Goal: Information Seeking & Learning: Learn about a topic

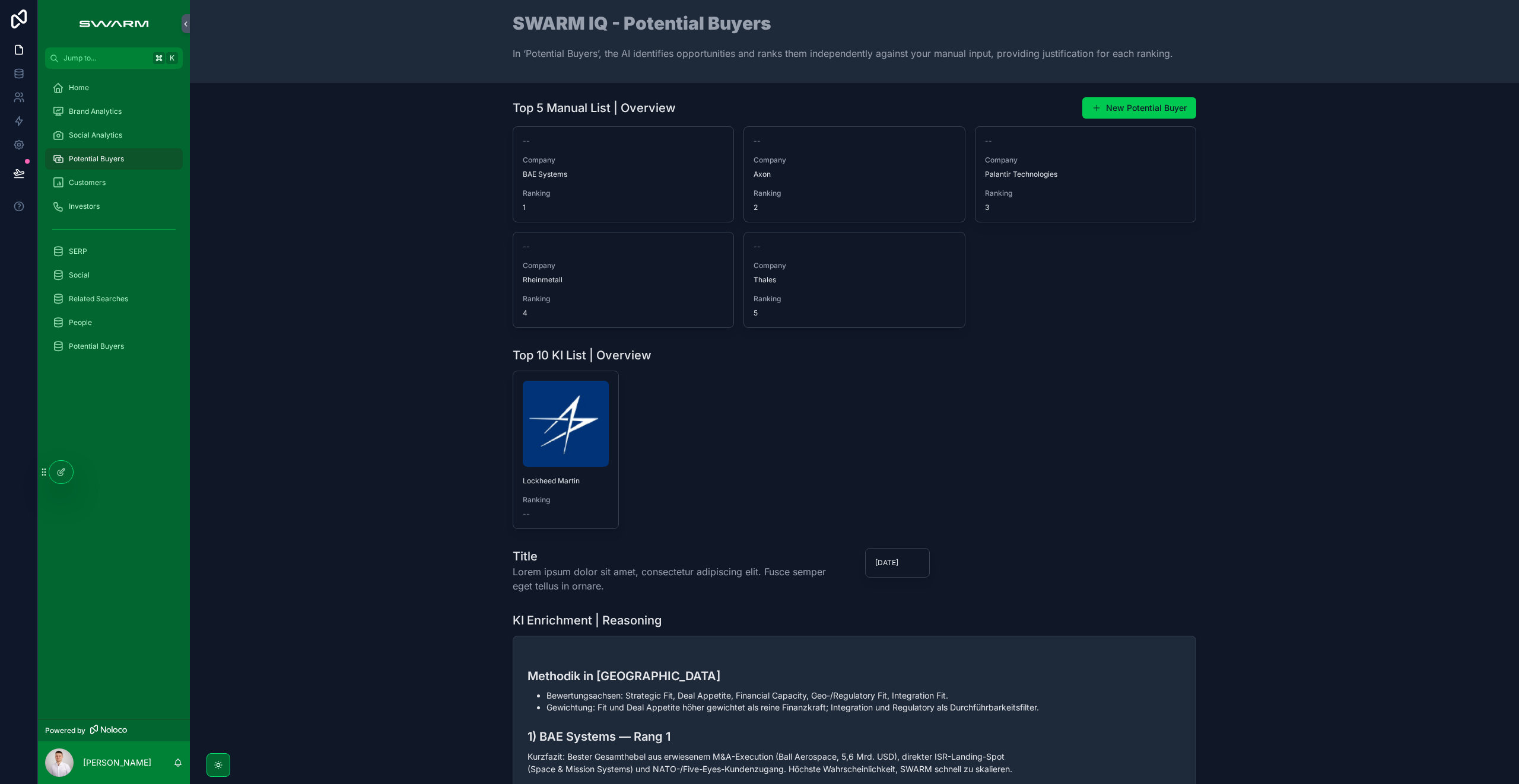
click at [105, 84] on div "Home" at bounding box center [114, 88] width 123 height 19
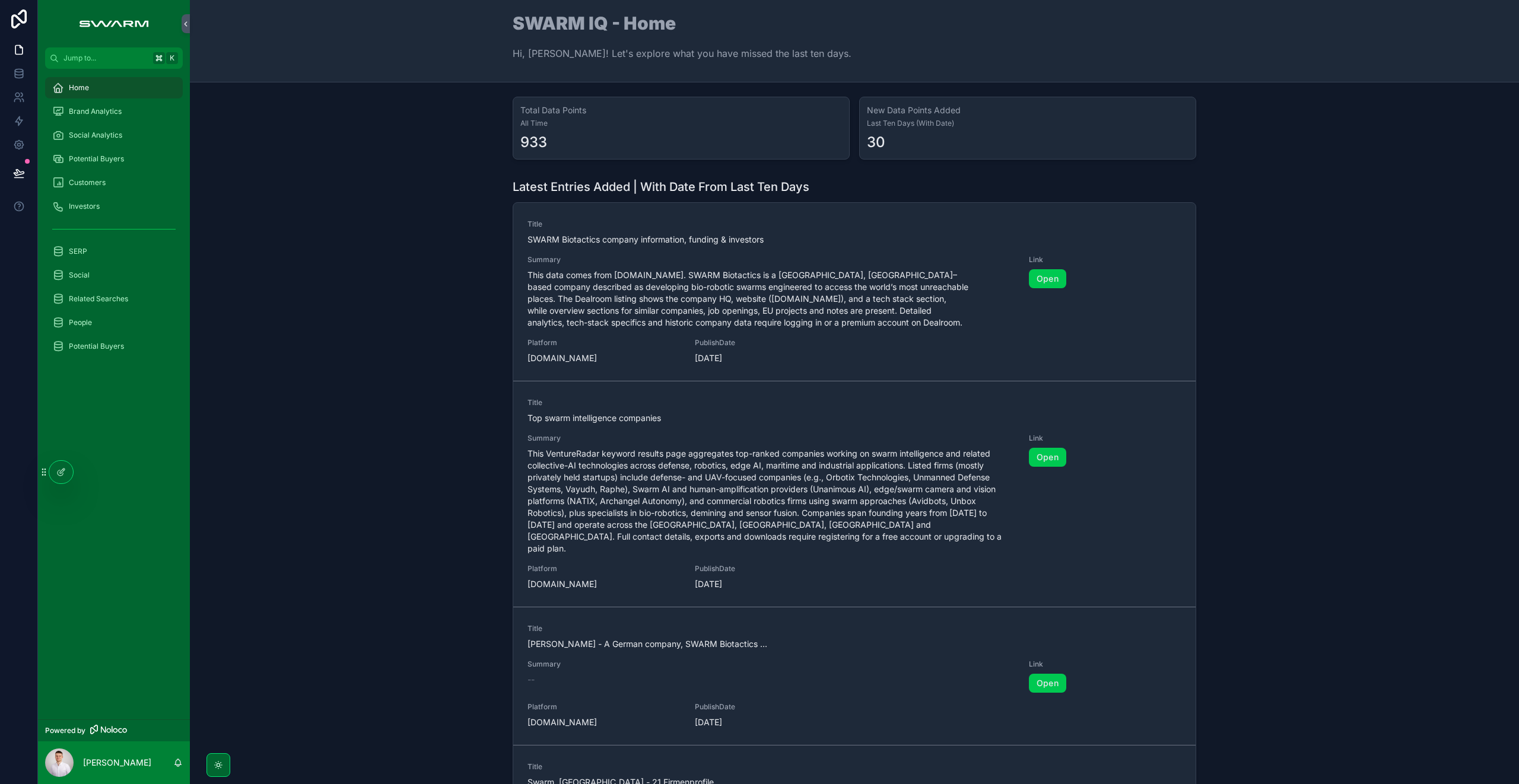
click at [117, 245] on div "SERP" at bounding box center [114, 252] width 123 height 19
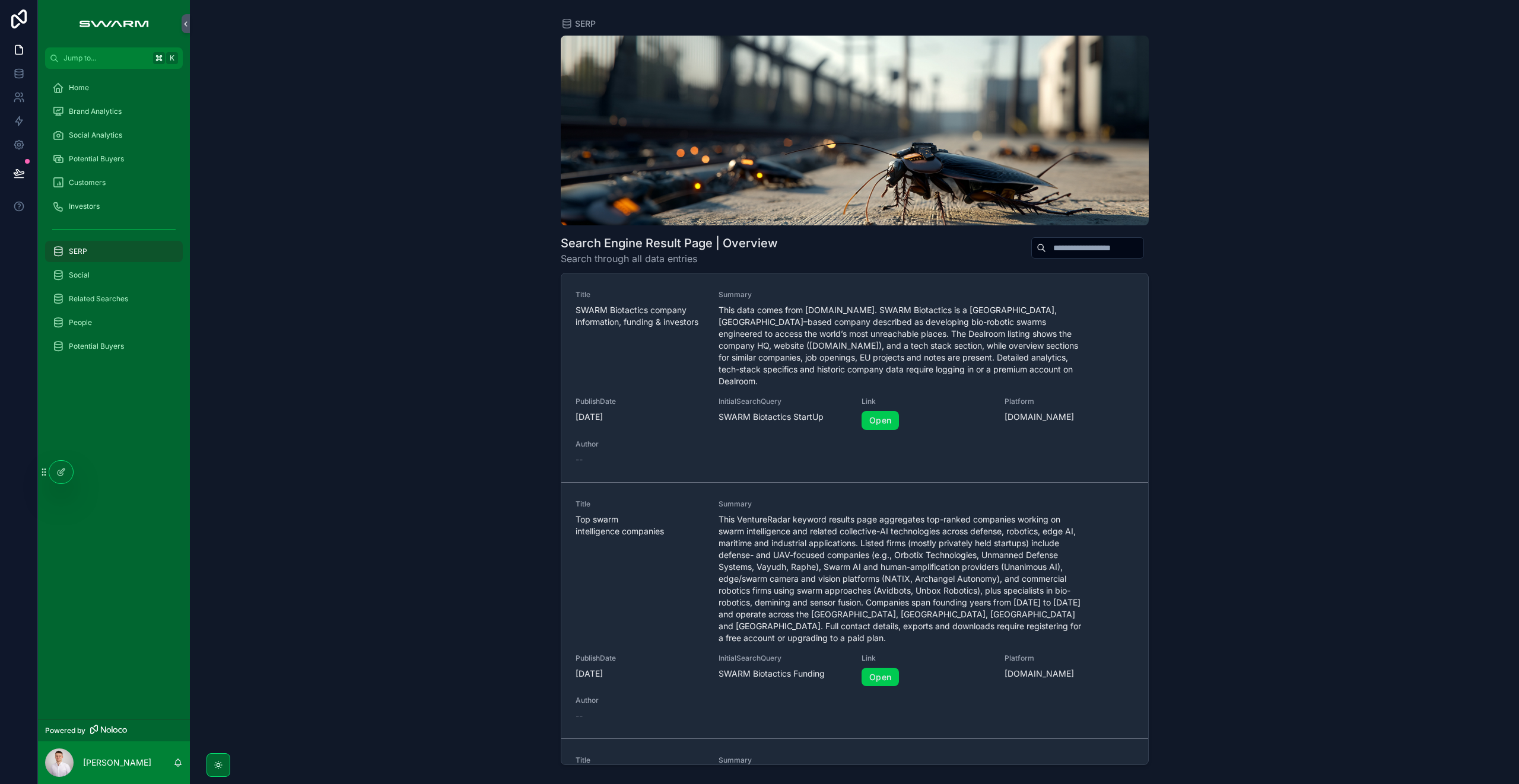
click at [1095, 246] on input "scrollable content" at bounding box center [1094, 248] width 97 height 17
paste input "**********"
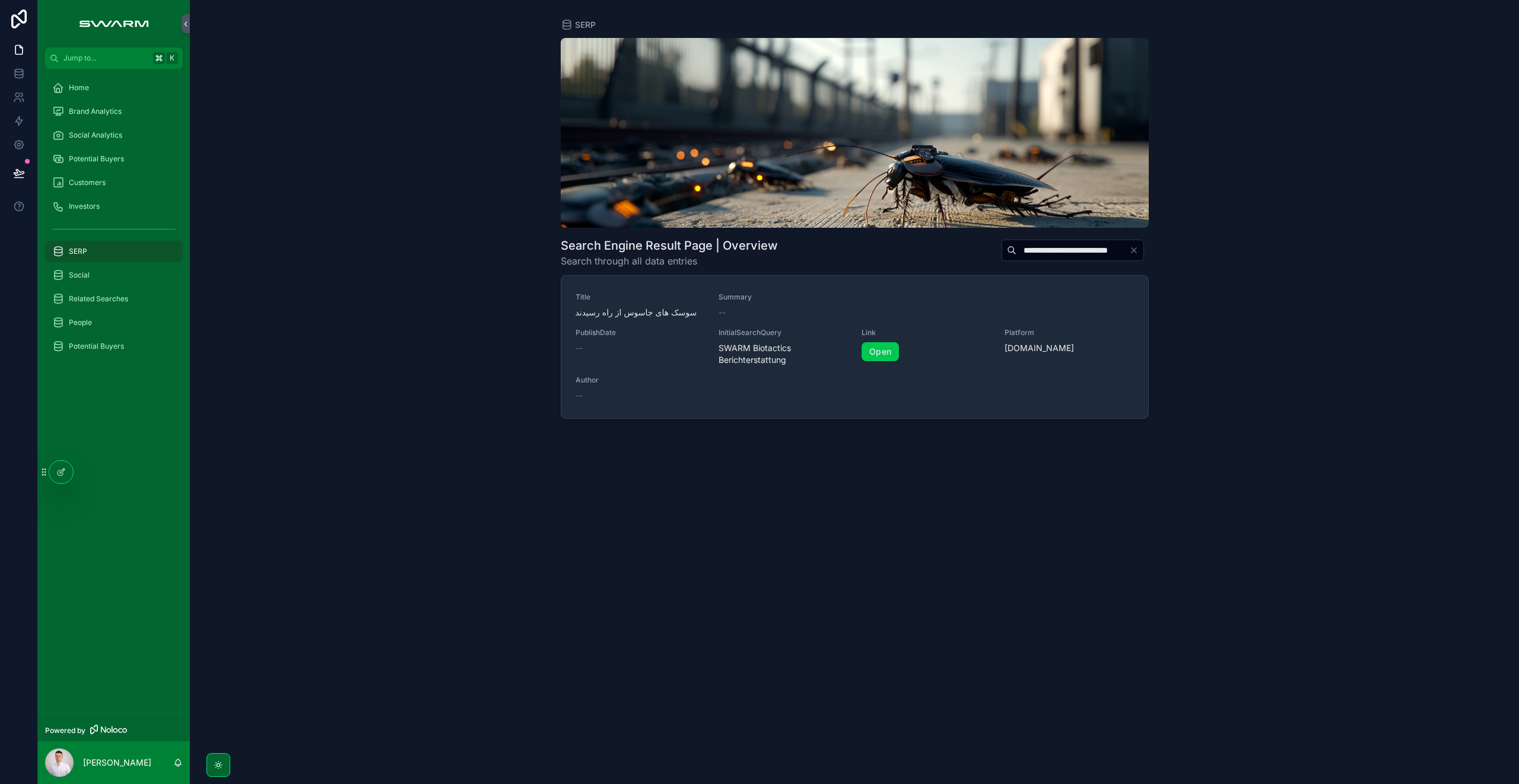
type input "**********"
click at [800, 311] on div "--" at bounding box center [902, 312] width 367 height 12
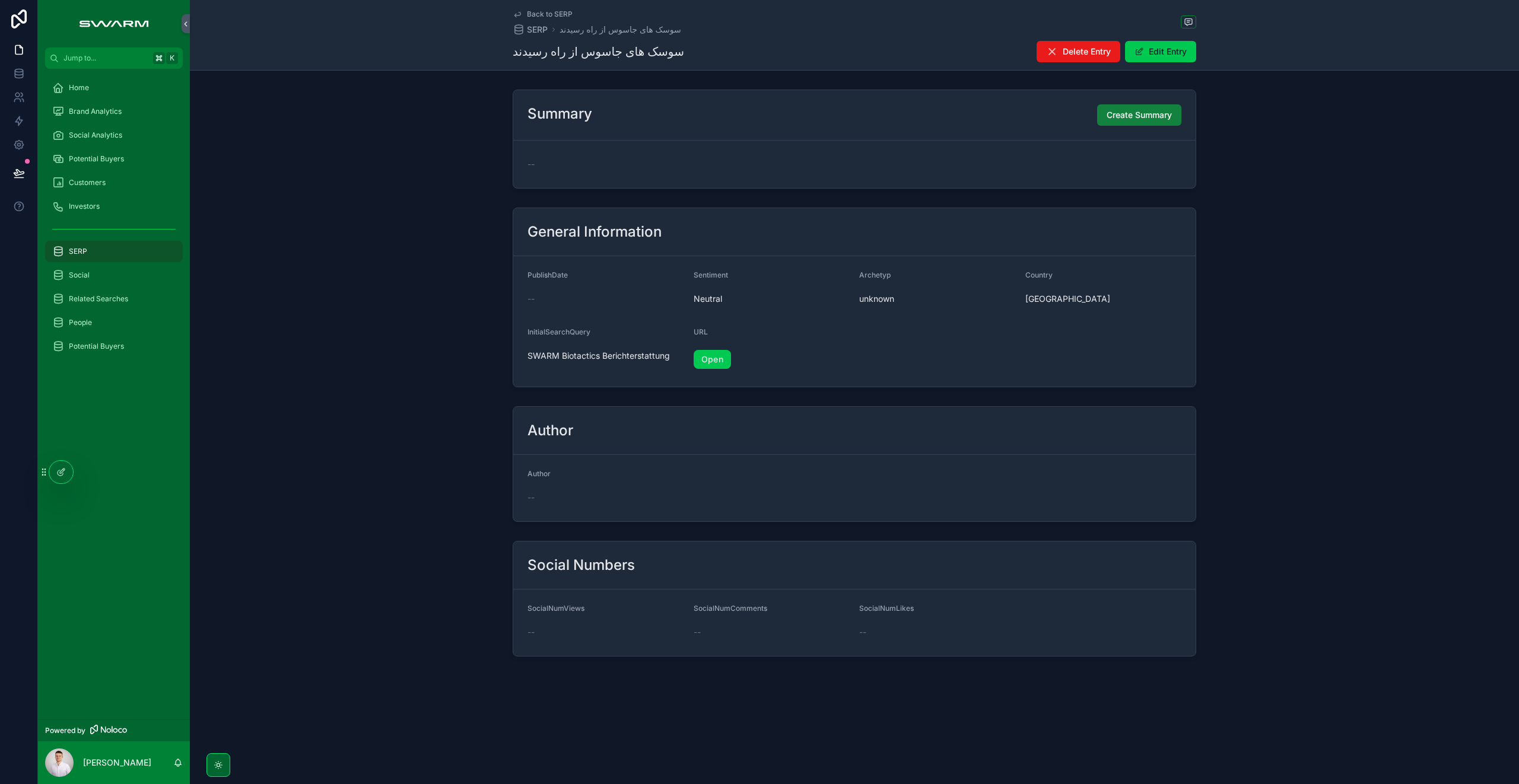
click at [1137, 118] on span "Create Summary" at bounding box center [1139, 115] width 65 height 12
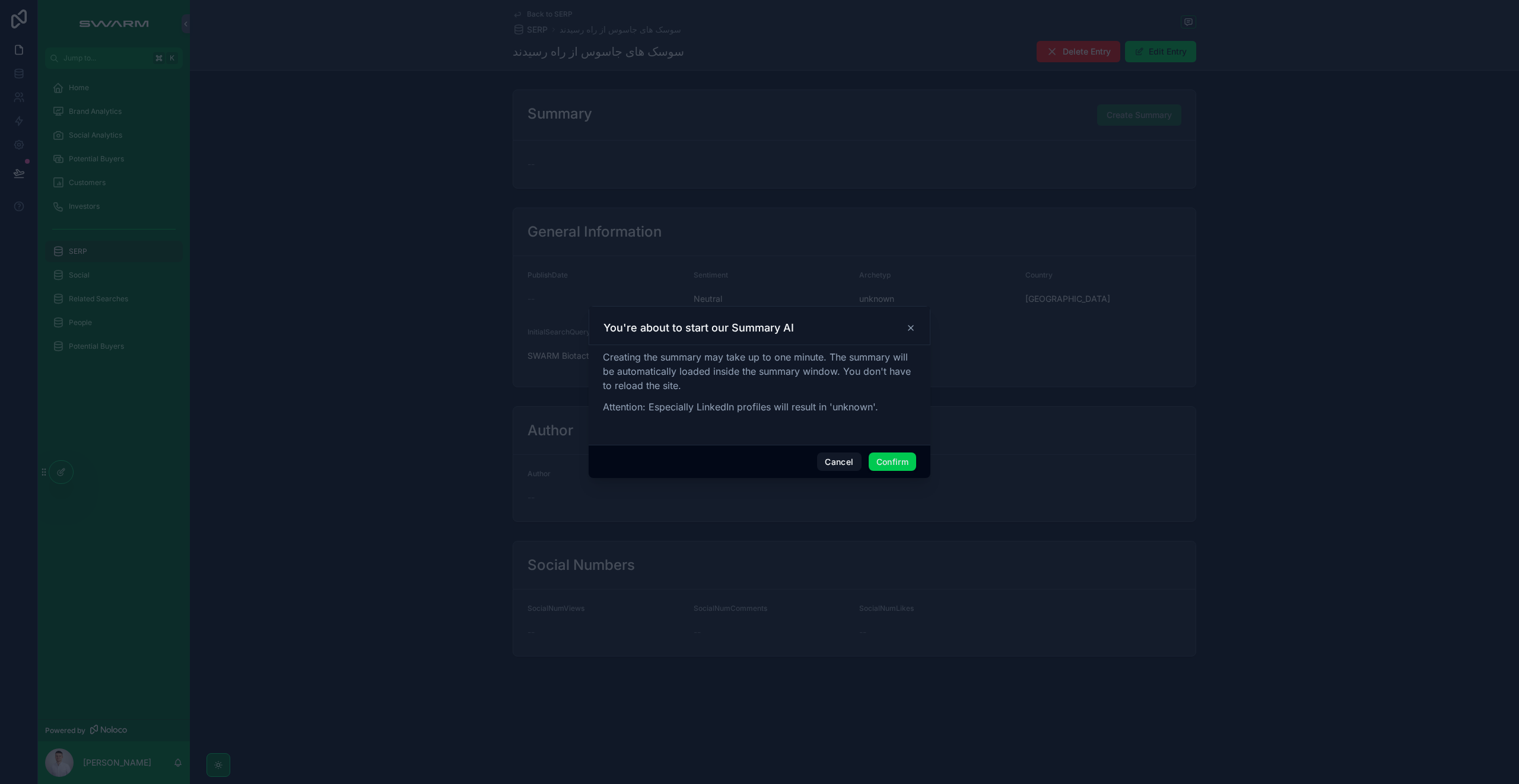
click at [898, 457] on button "Confirm" at bounding box center [892, 462] width 47 height 19
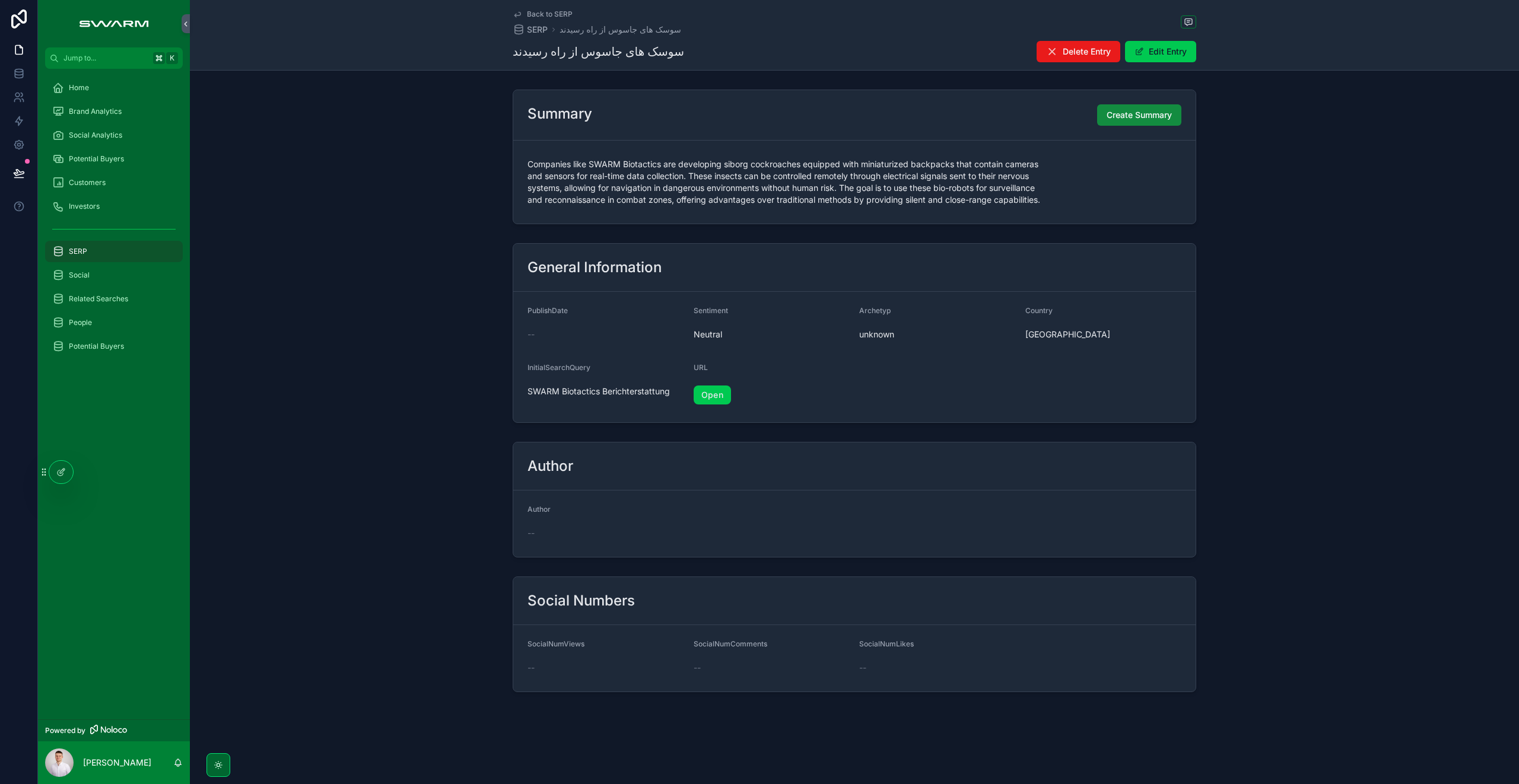
click at [125, 247] on div "SERP" at bounding box center [114, 252] width 123 height 19
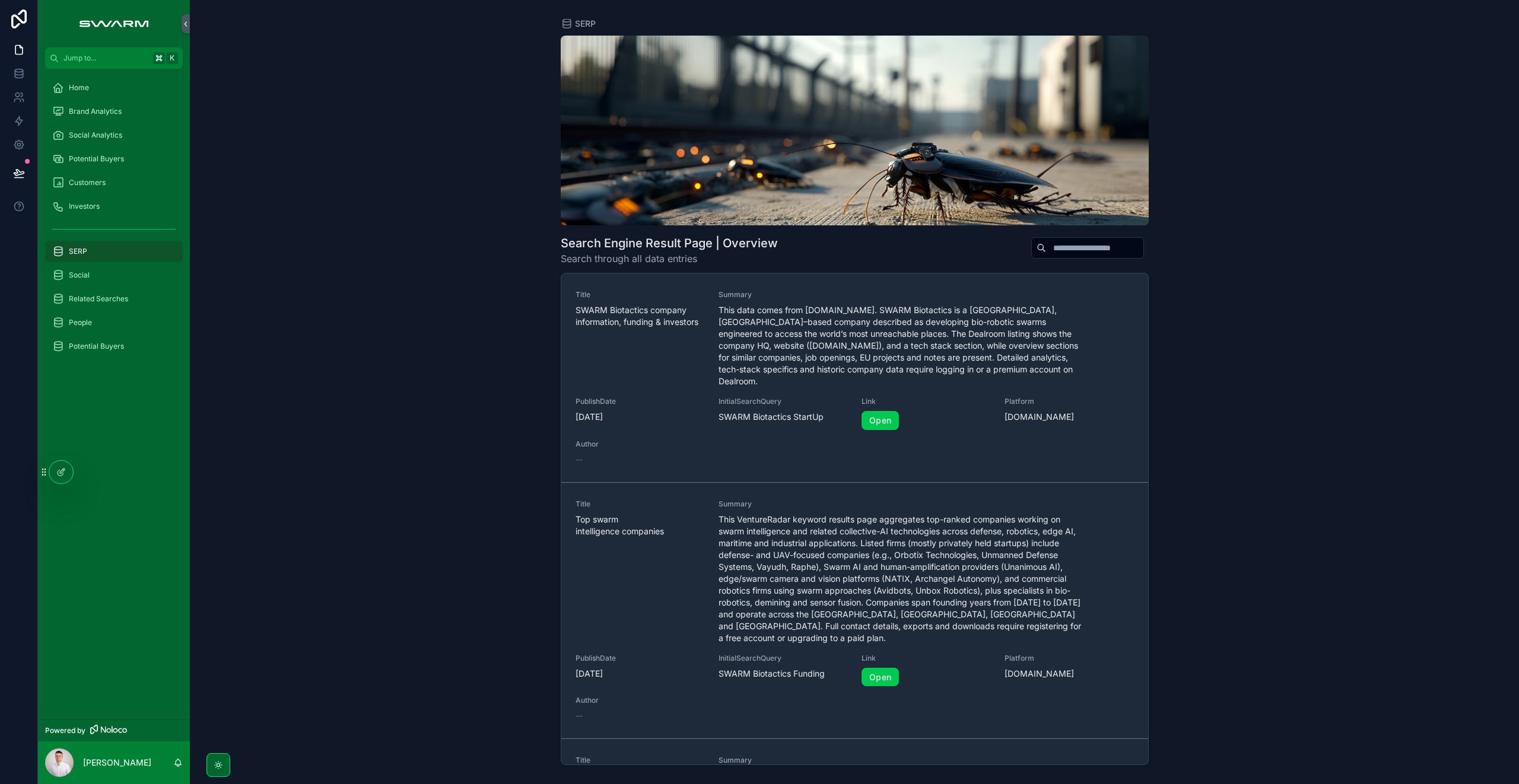
click at [1078, 246] on input "scrollable content" at bounding box center [1094, 248] width 97 height 17
paste input "**********"
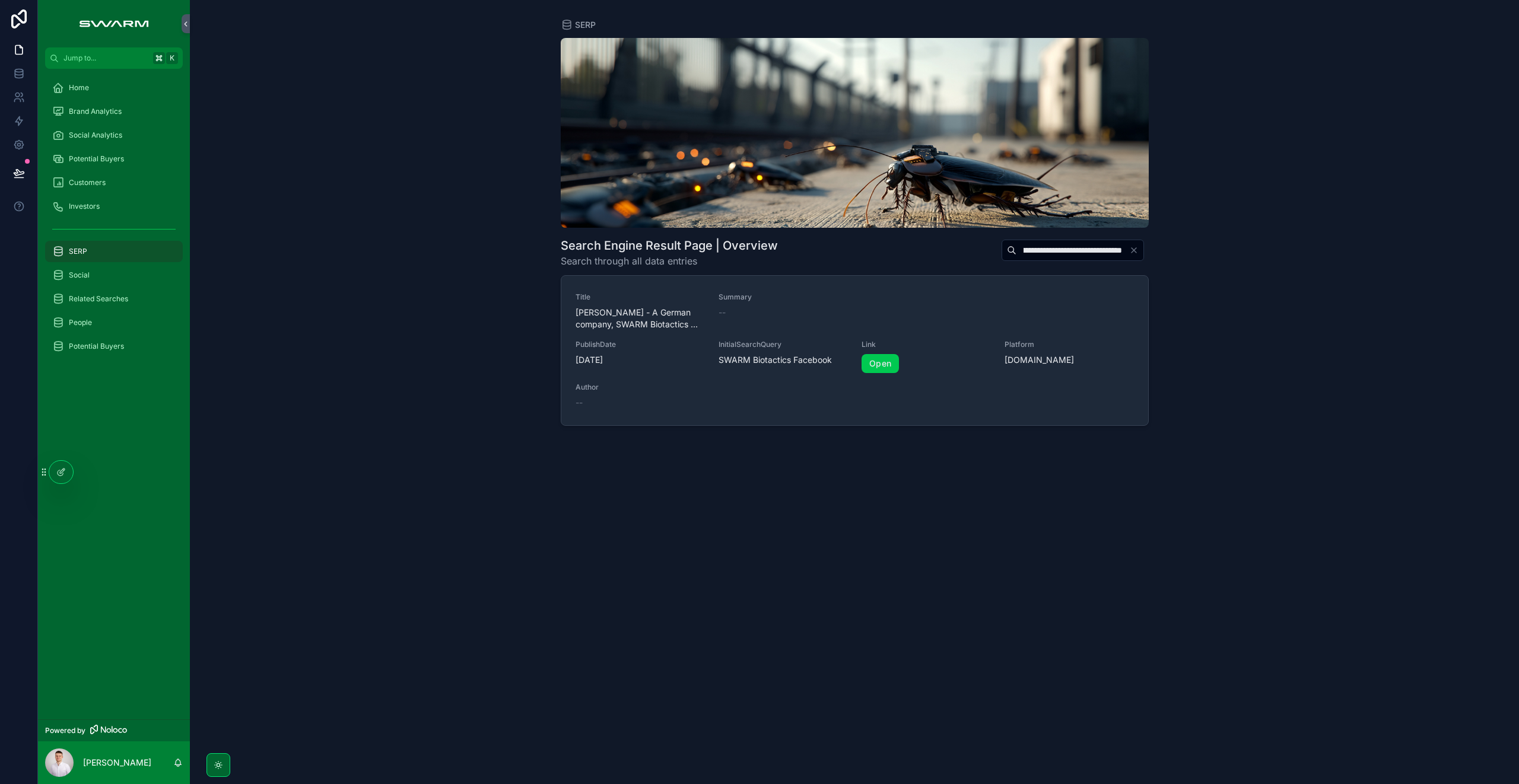
type input "**********"
click at [683, 308] on span "[PERSON_NAME] - A German company, SWARM Biotactics ..." at bounding box center [640, 318] width 129 height 24
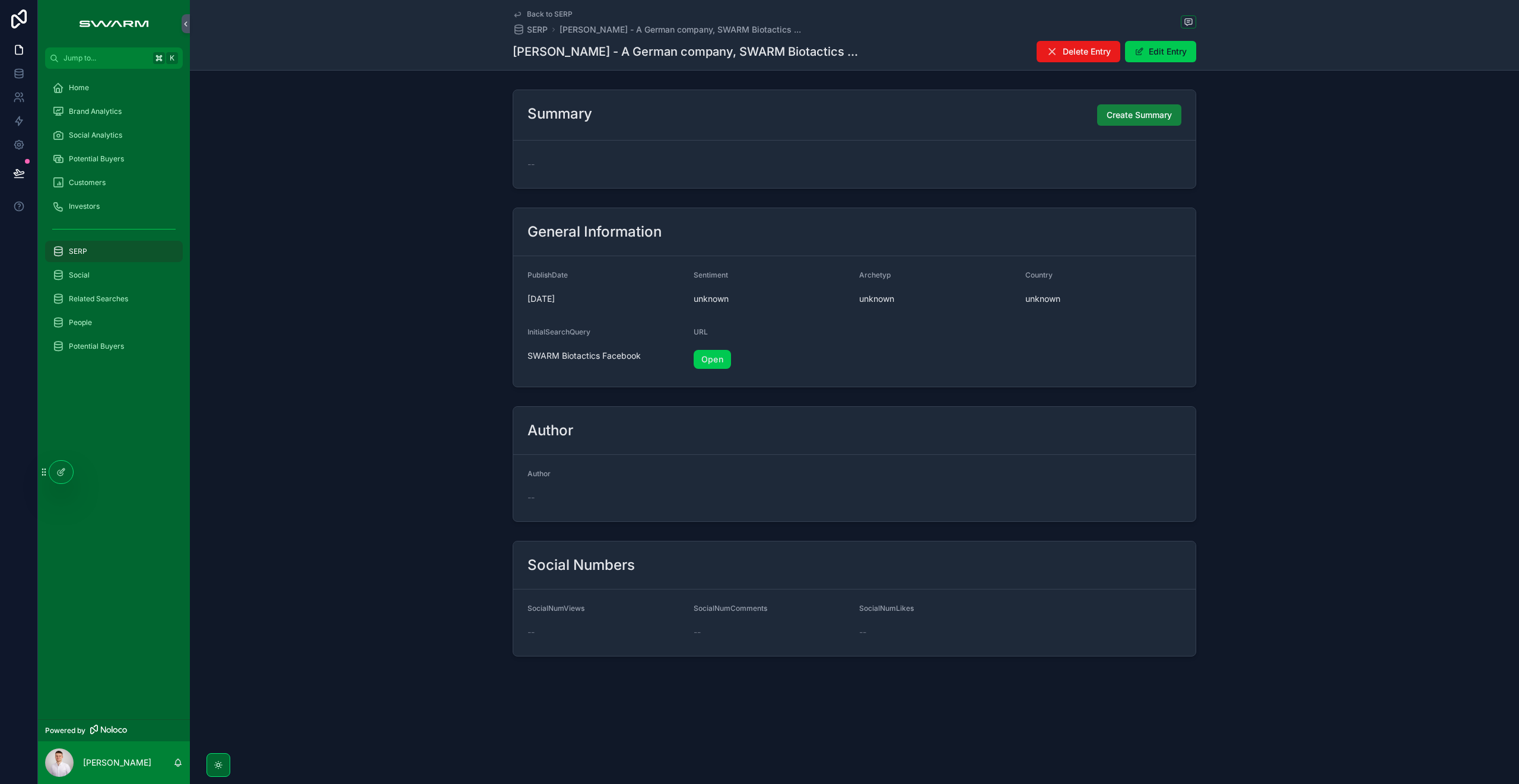
click at [1112, 119] on span "Create Summary" at bounding box center [1139, 115] width 65 height 12
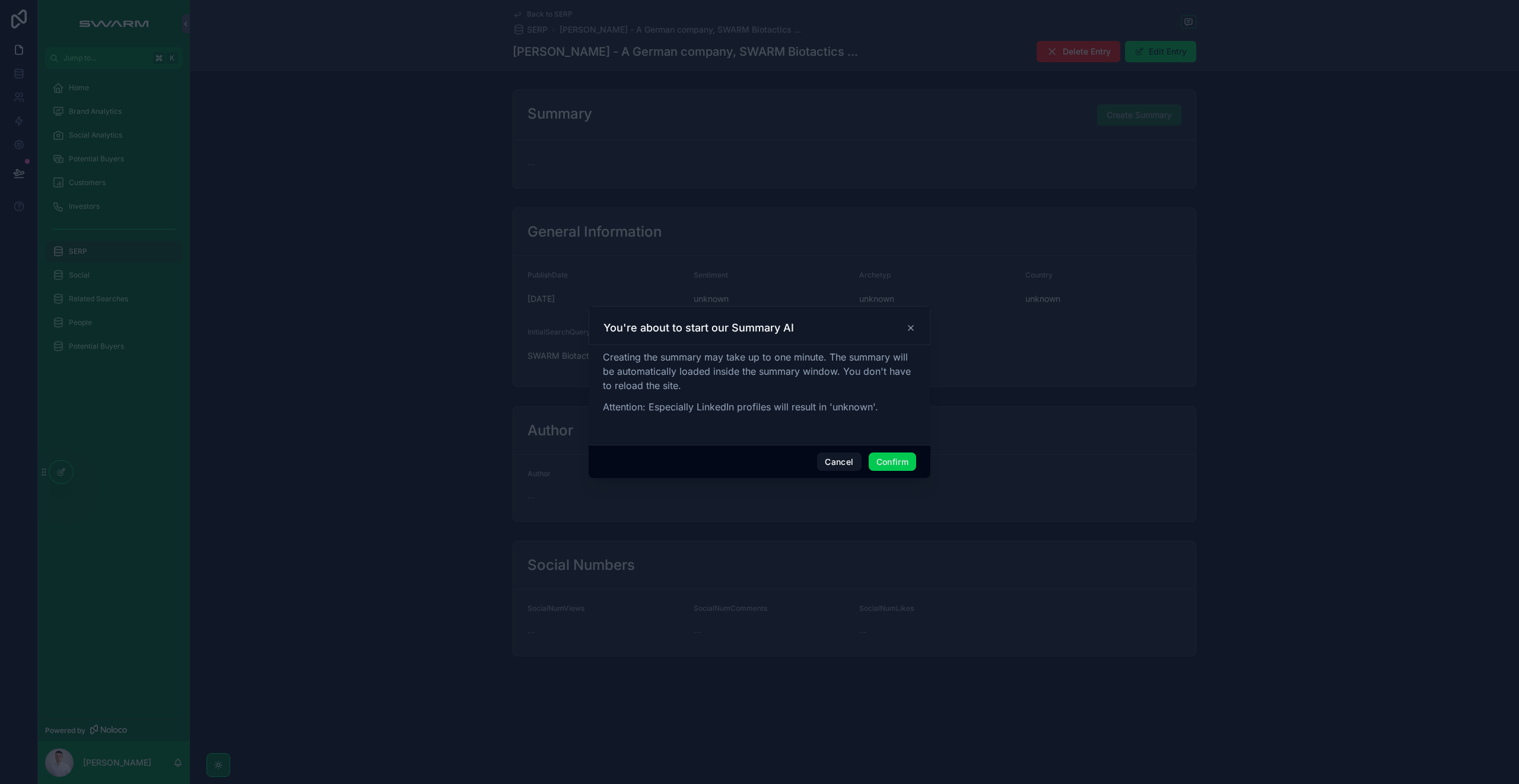
click at [891, 462] on button "Confirm" at bounding box center [892, 462] width 47 height 19
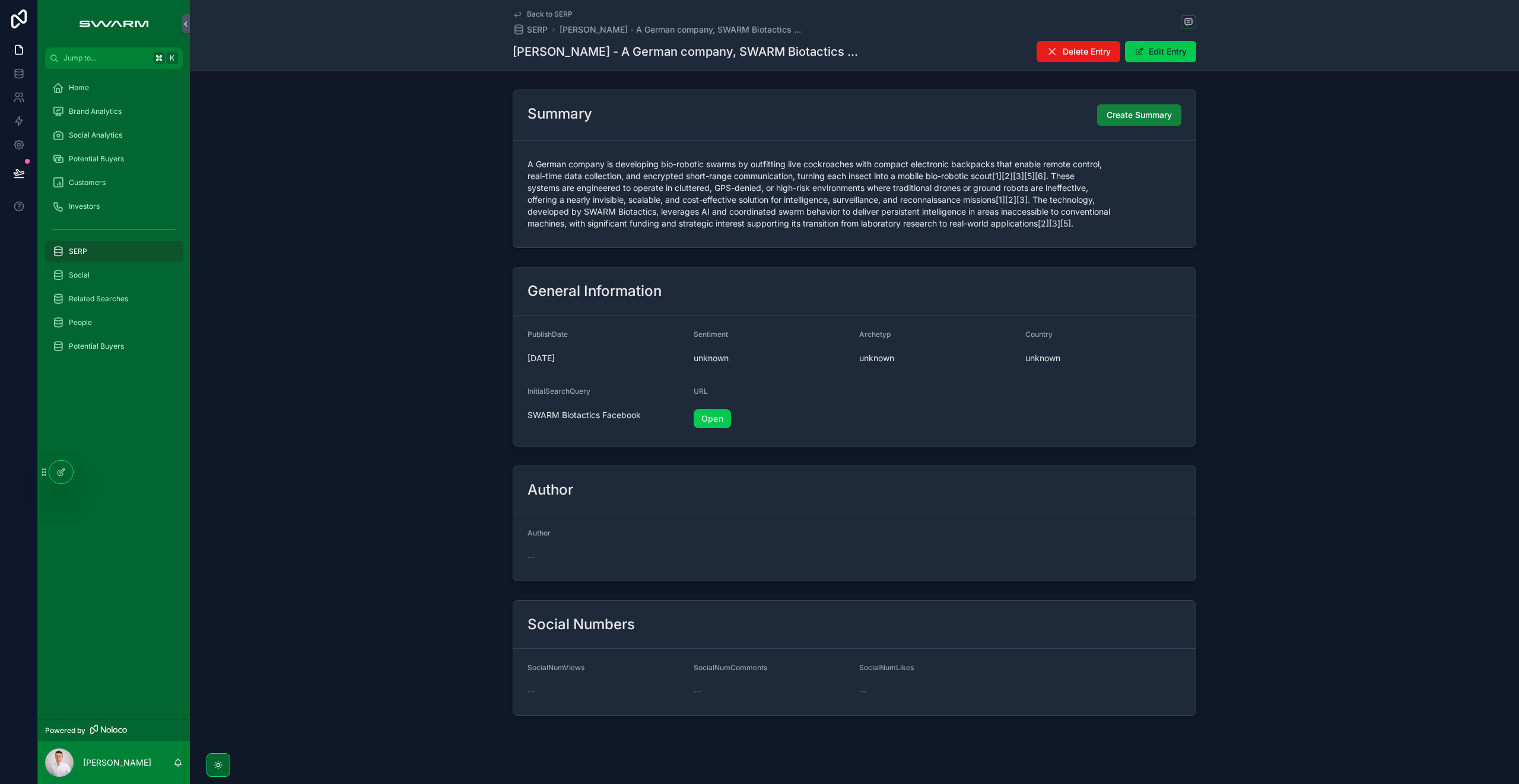
click at [1150, 122] on button "Create Summary" at bounding box center [1139, 114] width 84 height 21
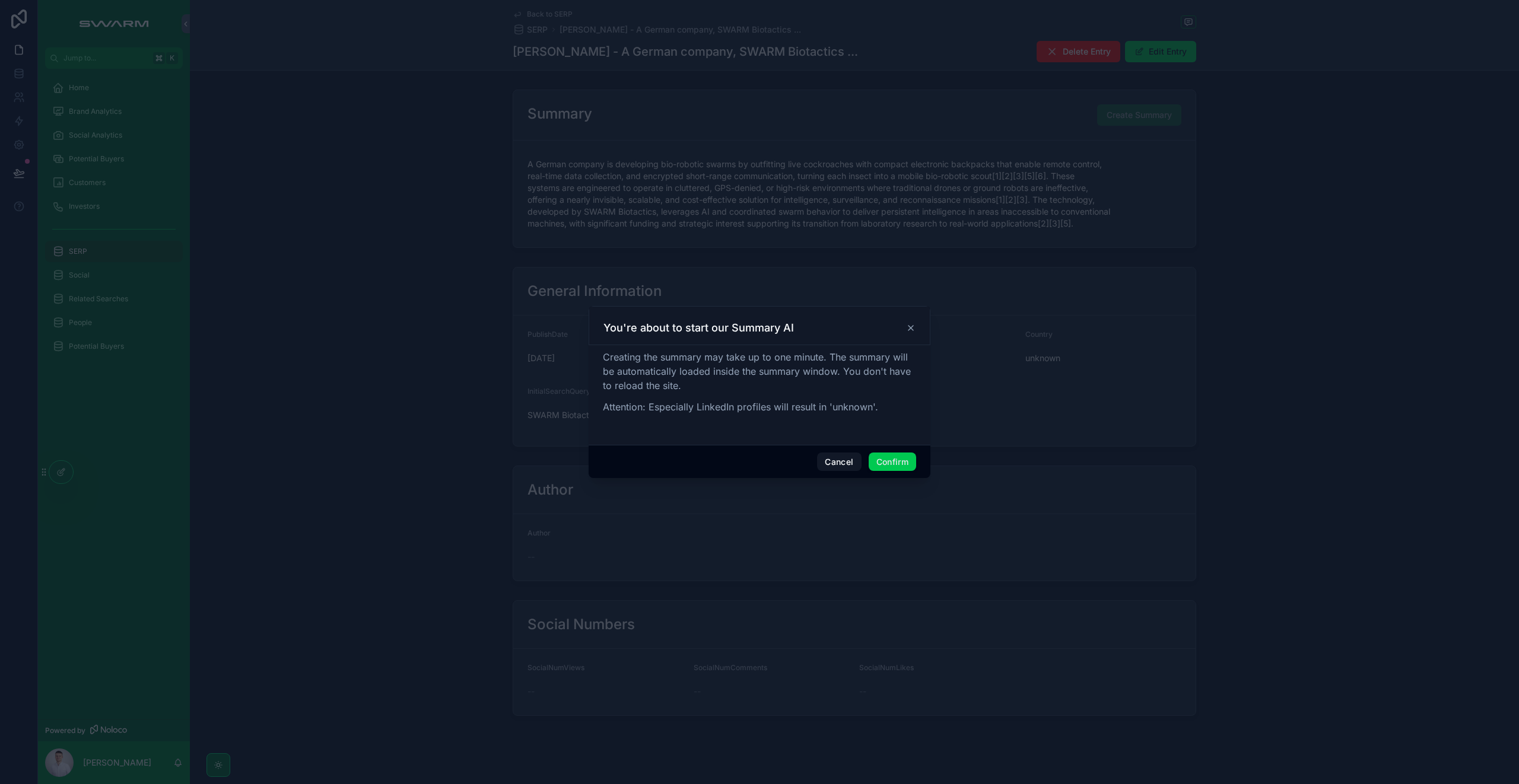
click at [890, 468] on button "Confirm" at bounding box center [892, 462] width 47 height 19
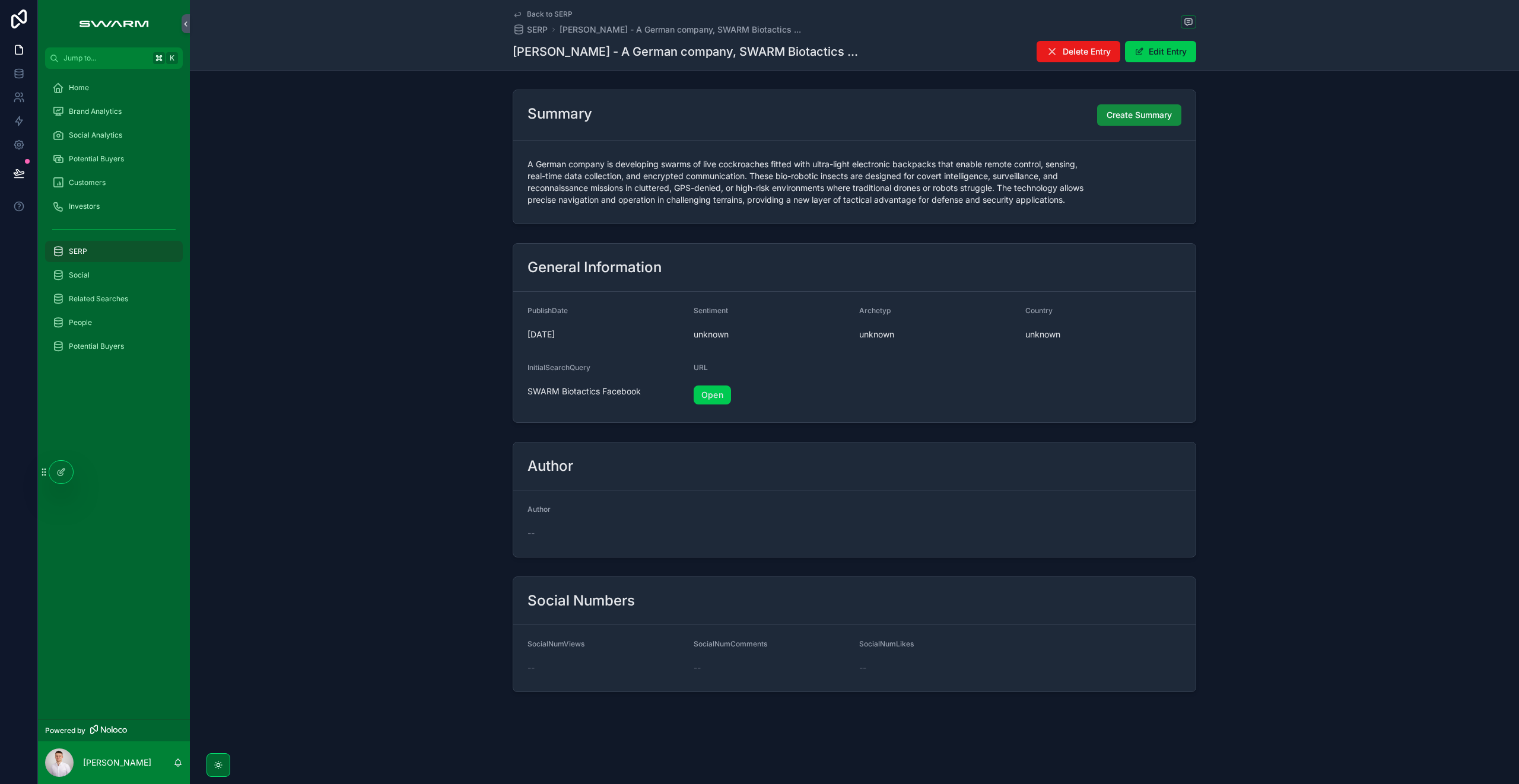
click at [88, 93] on div "Home" at bounding box center [114, 88] width 123 height 19
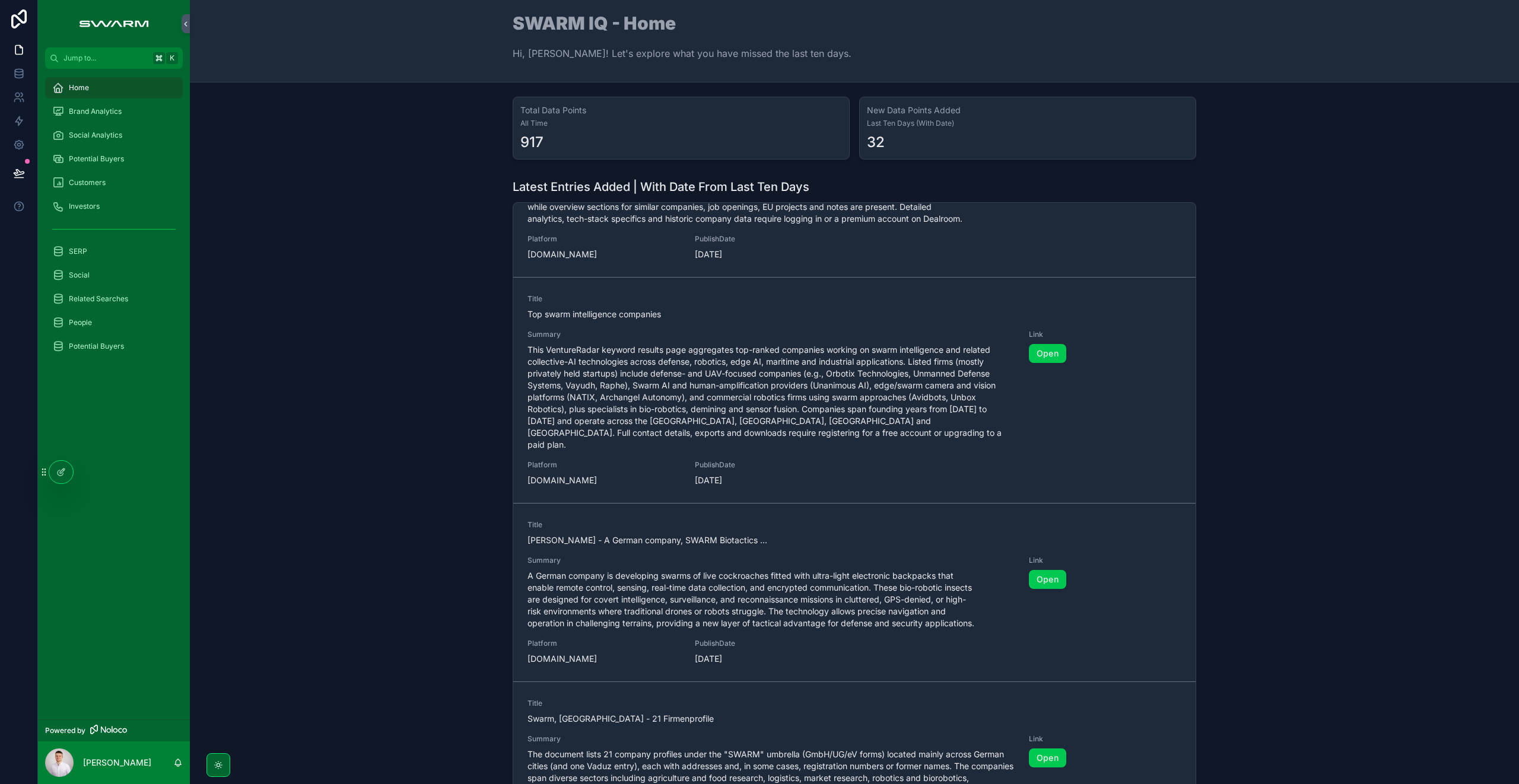
scroll to position [107, 0]
click at [664, 576] on span "A German company is developing swarms of live cockroaches fitted with ultra-lig…" at bounding box center [771, 596] width 487 height 59
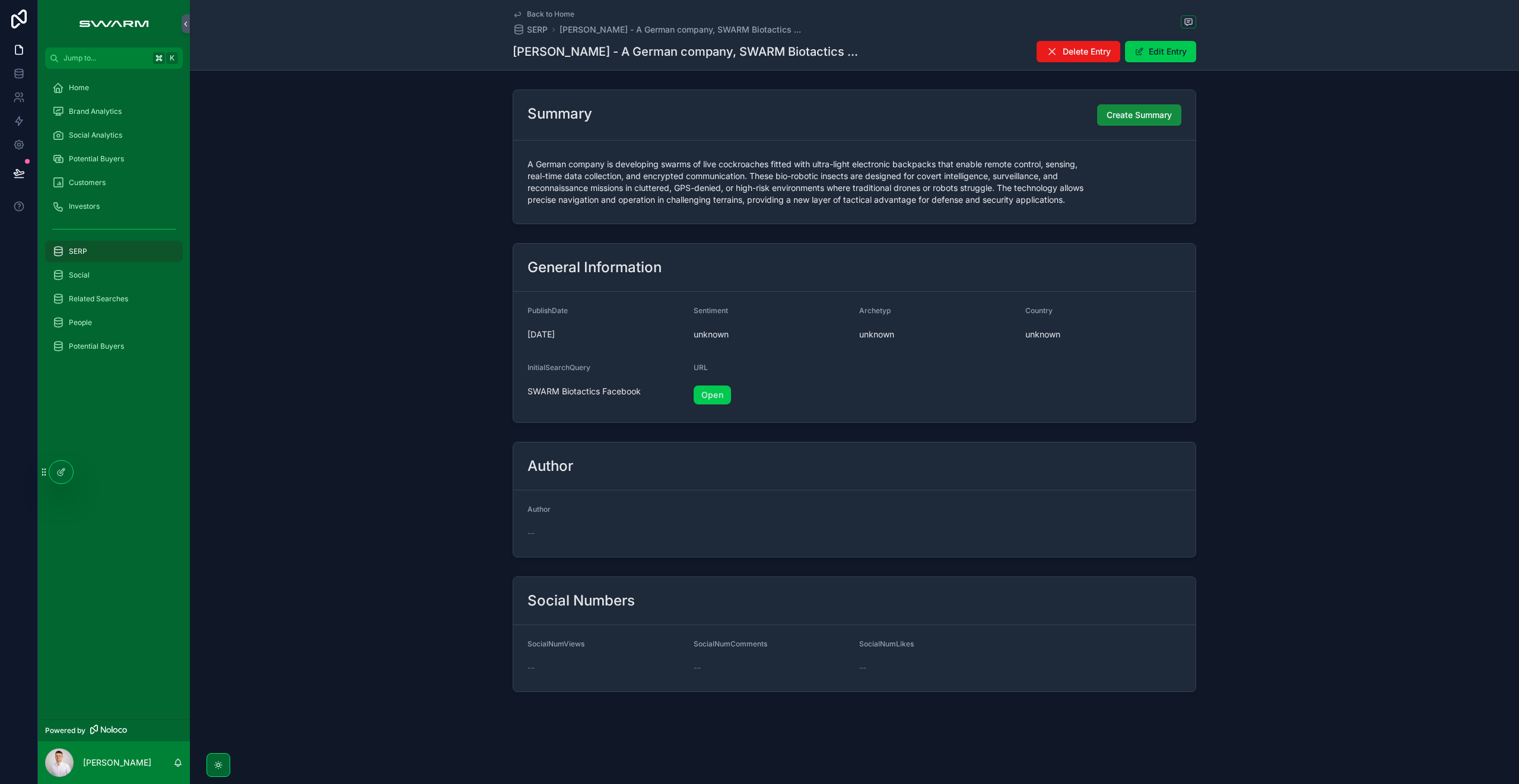
click at [119, 115] on span "Brand Analytics" at bounding box center [95, 111] width 53 height 10
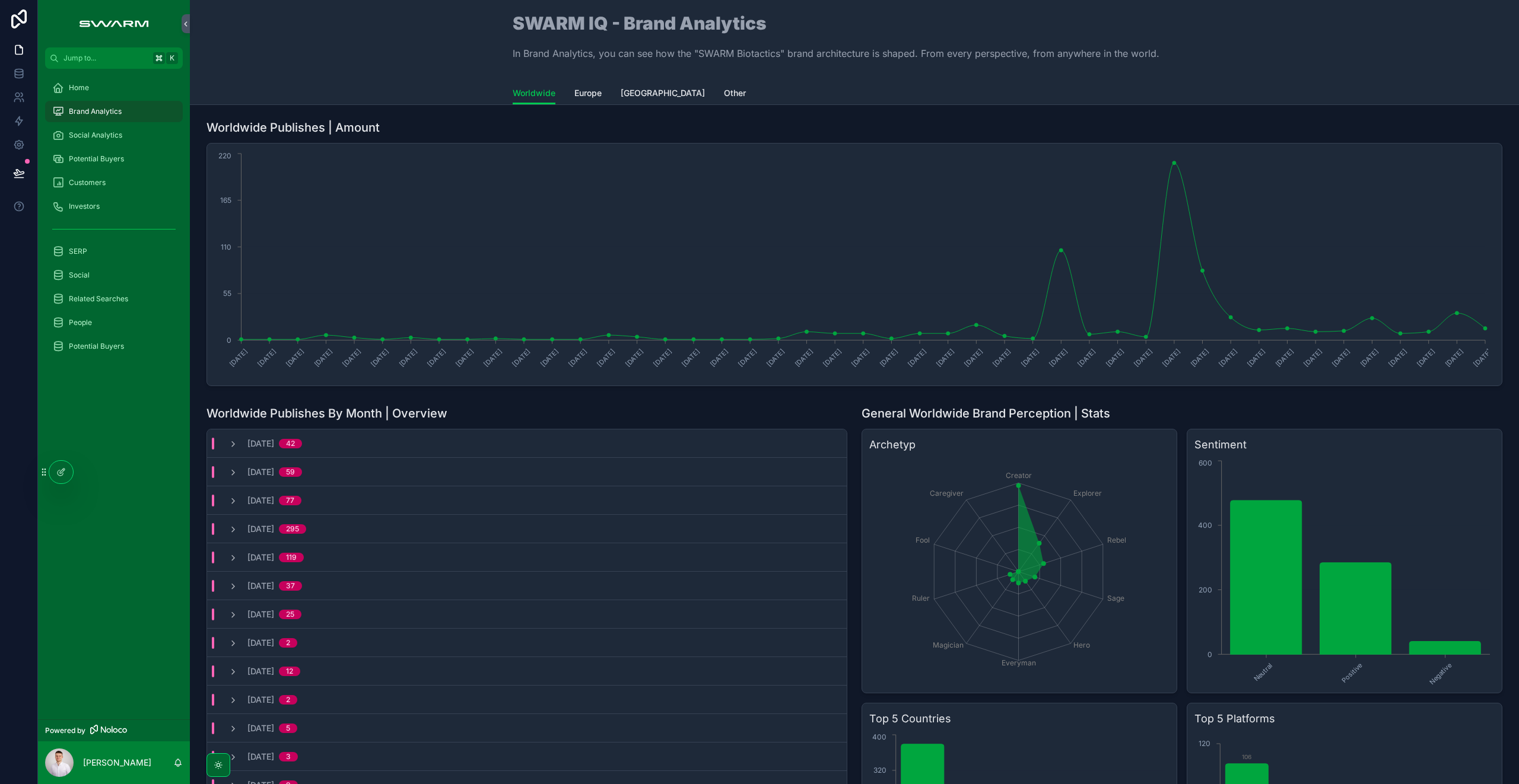
click at [119, 128] on div "Social Analytics" at bounding box center [114, 135] width 123 height 19
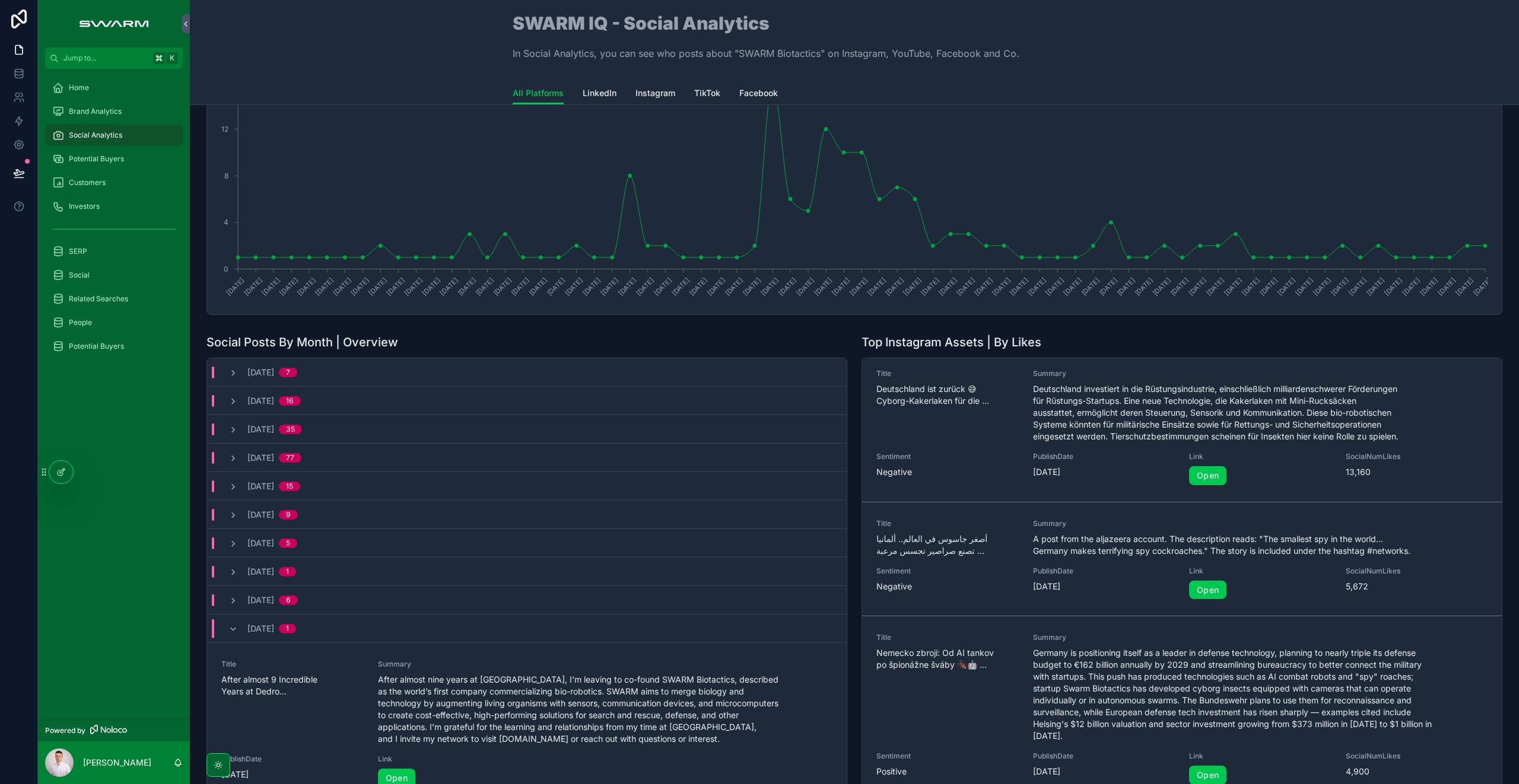
scroll to position [4, 0]
click at [1203, 592] on link "Open" at bounding box center [1207, 592] width 38 height 19
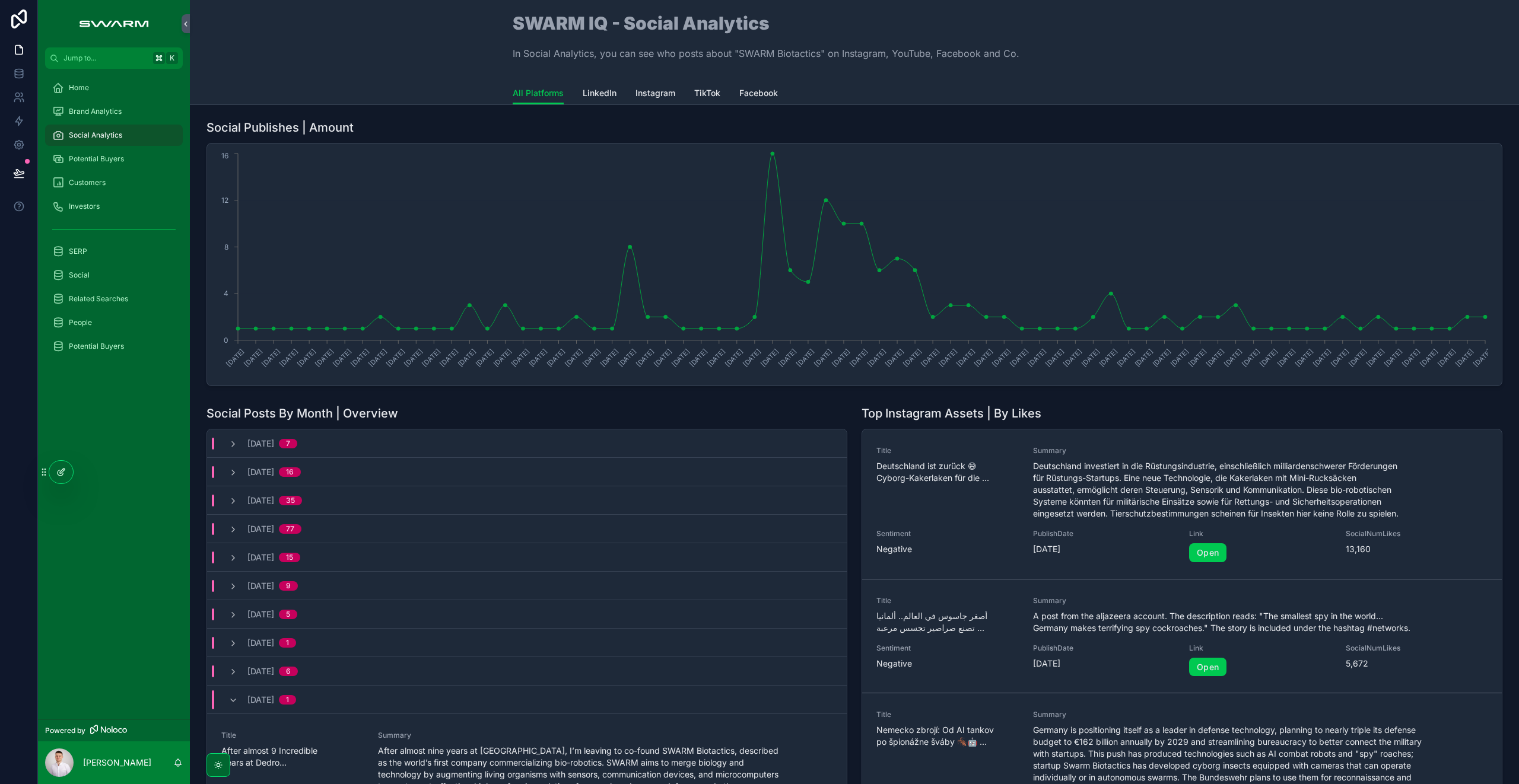
click at [60, 471] on icon at bounding box center [62, 471] width 4 height 4
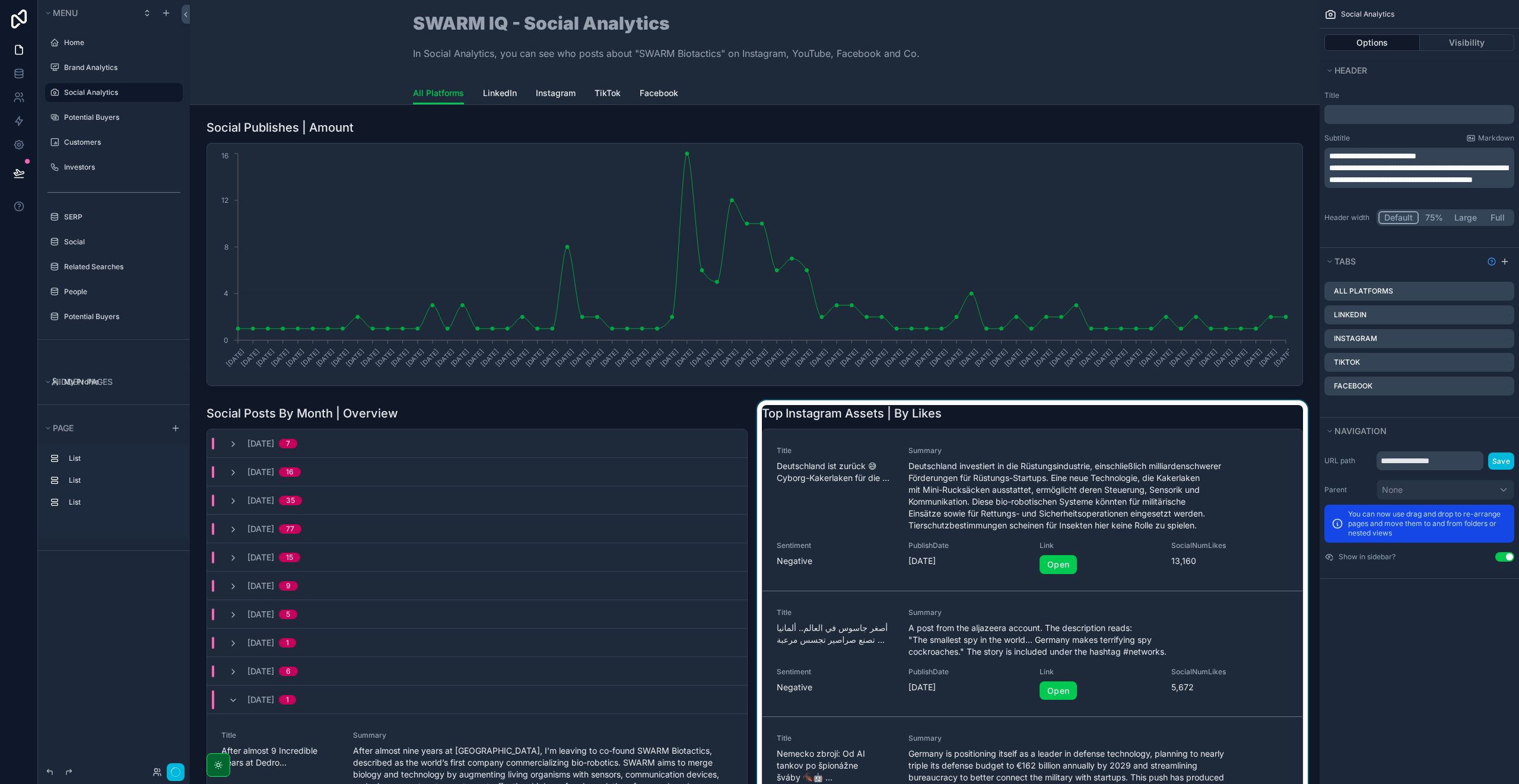
click at [953, 424] on div "scrollable content" at bounding box center [1032, 713] width 555 height 626
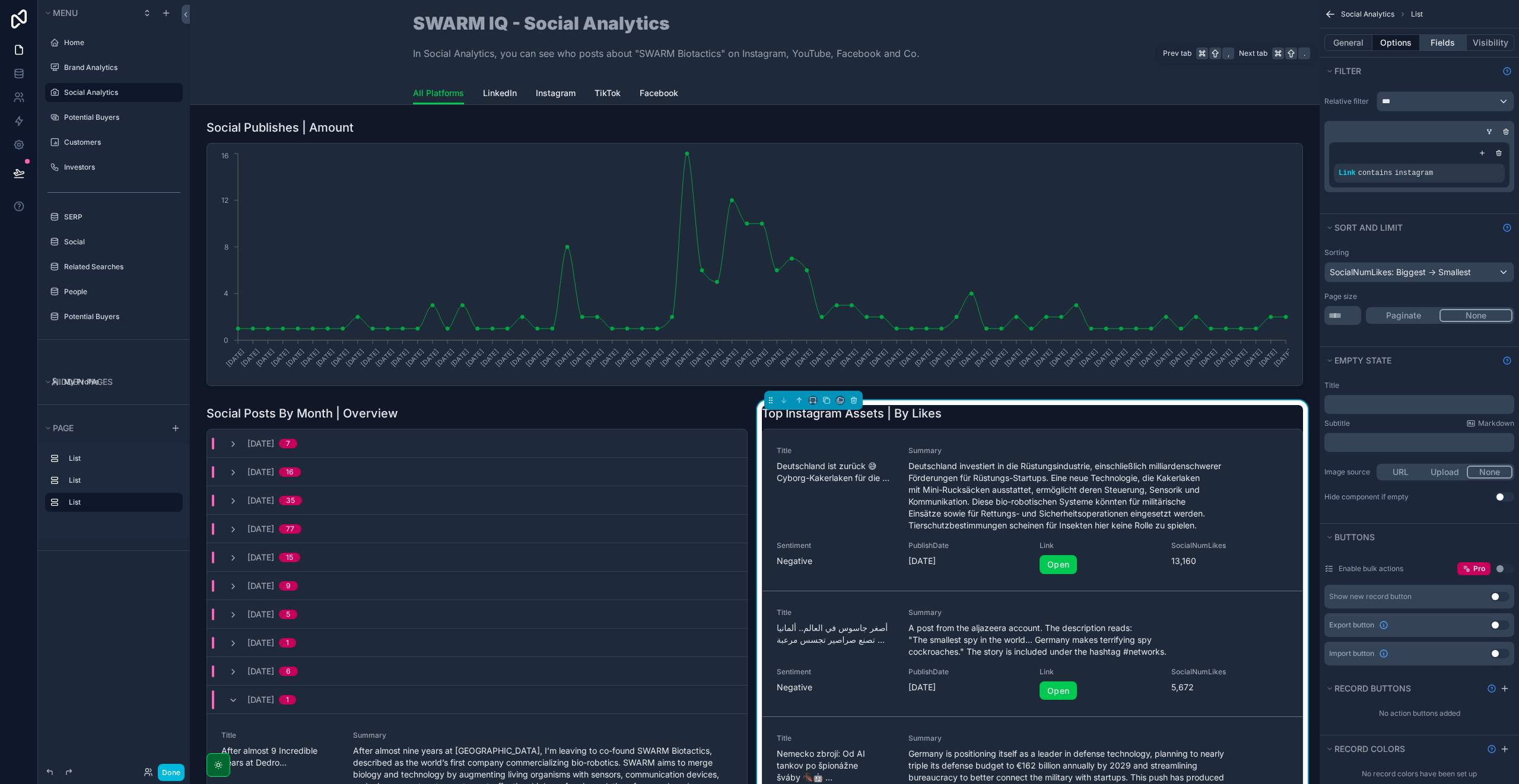
click at [1446, 46] on button "Fields" at bounding box center [1444, 43] width 47 height 17
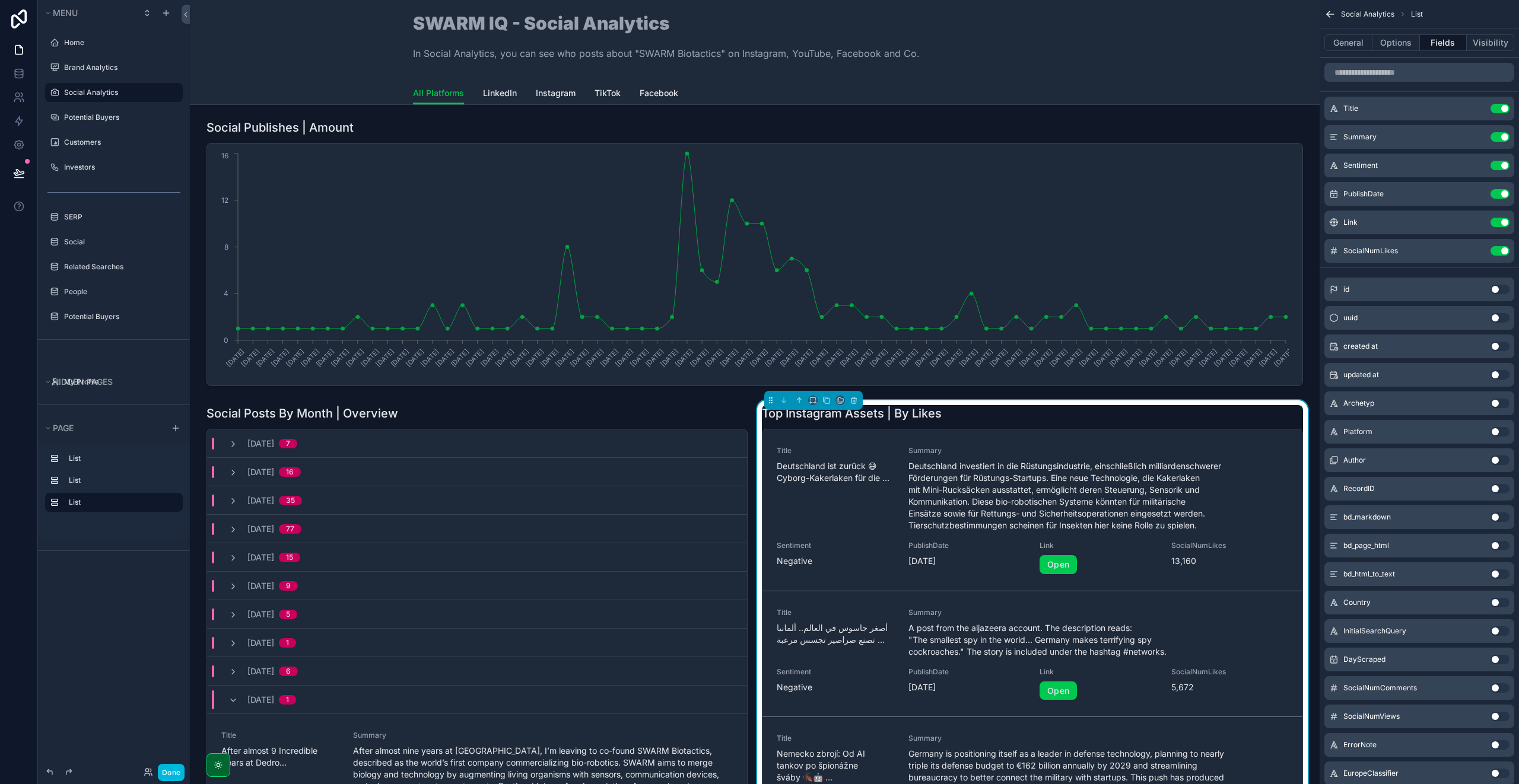
click at [0, 0] on icon "scrollable content" at bounding box center [0, 0] width 0 height 0
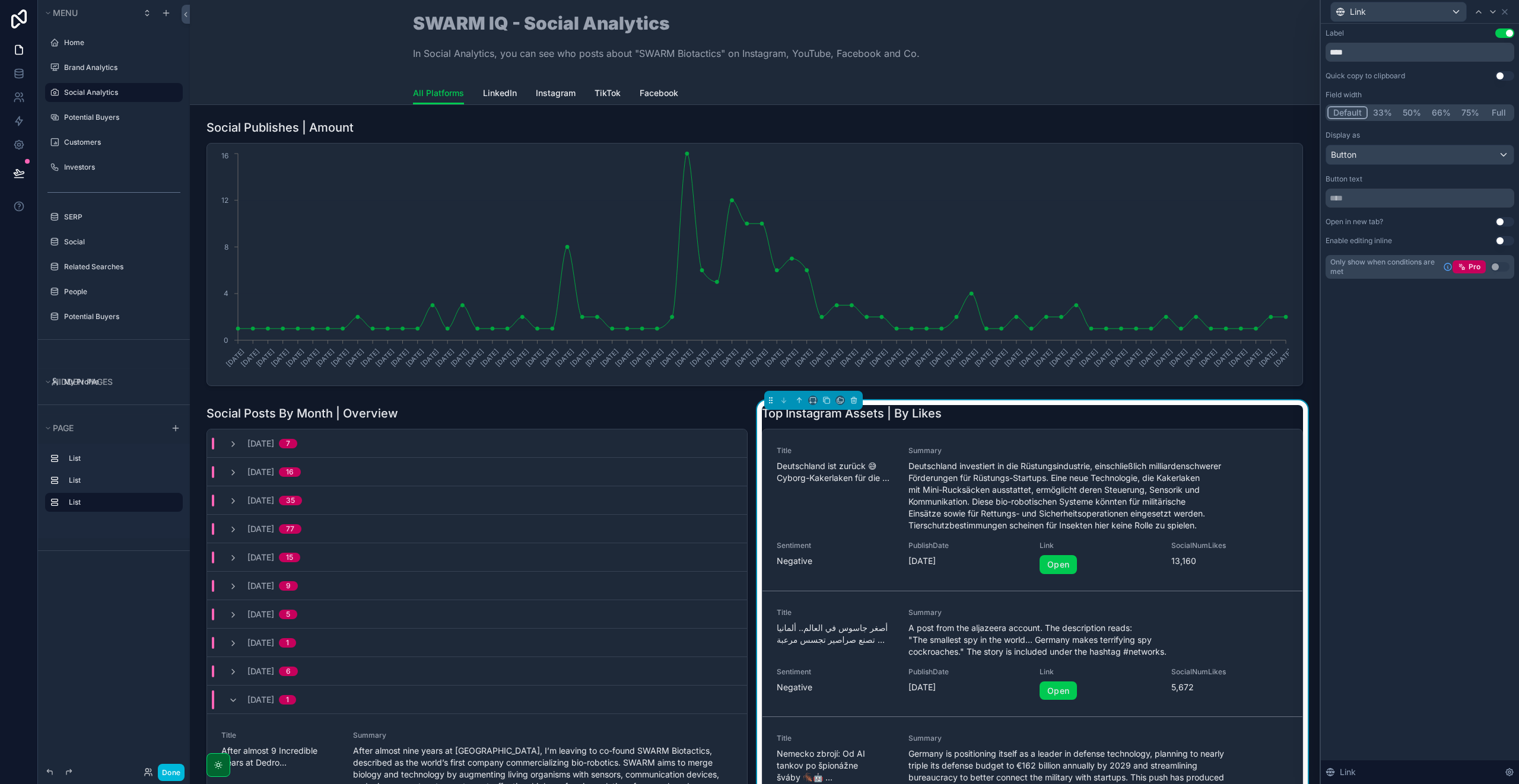
click at [1501, 222] on button "Use setting" at bounding box center [1505, 222] width 19 height 10
click at [168, 769] on button "Done" at bounding box center [171, 772] width 27 height 17
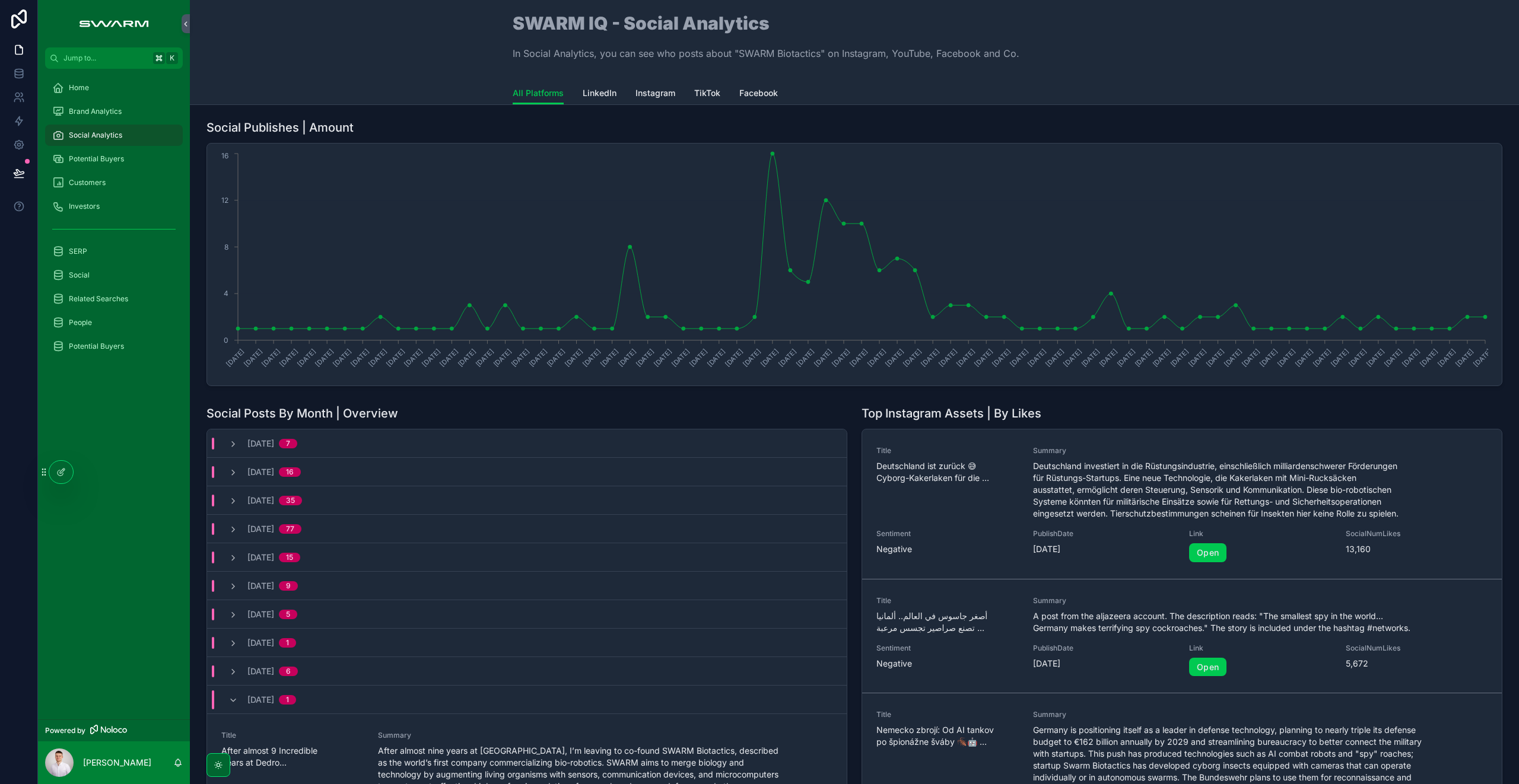
click at [1192, 667] on link "Open" at bounding box center [1207, 667] width 38 height 19
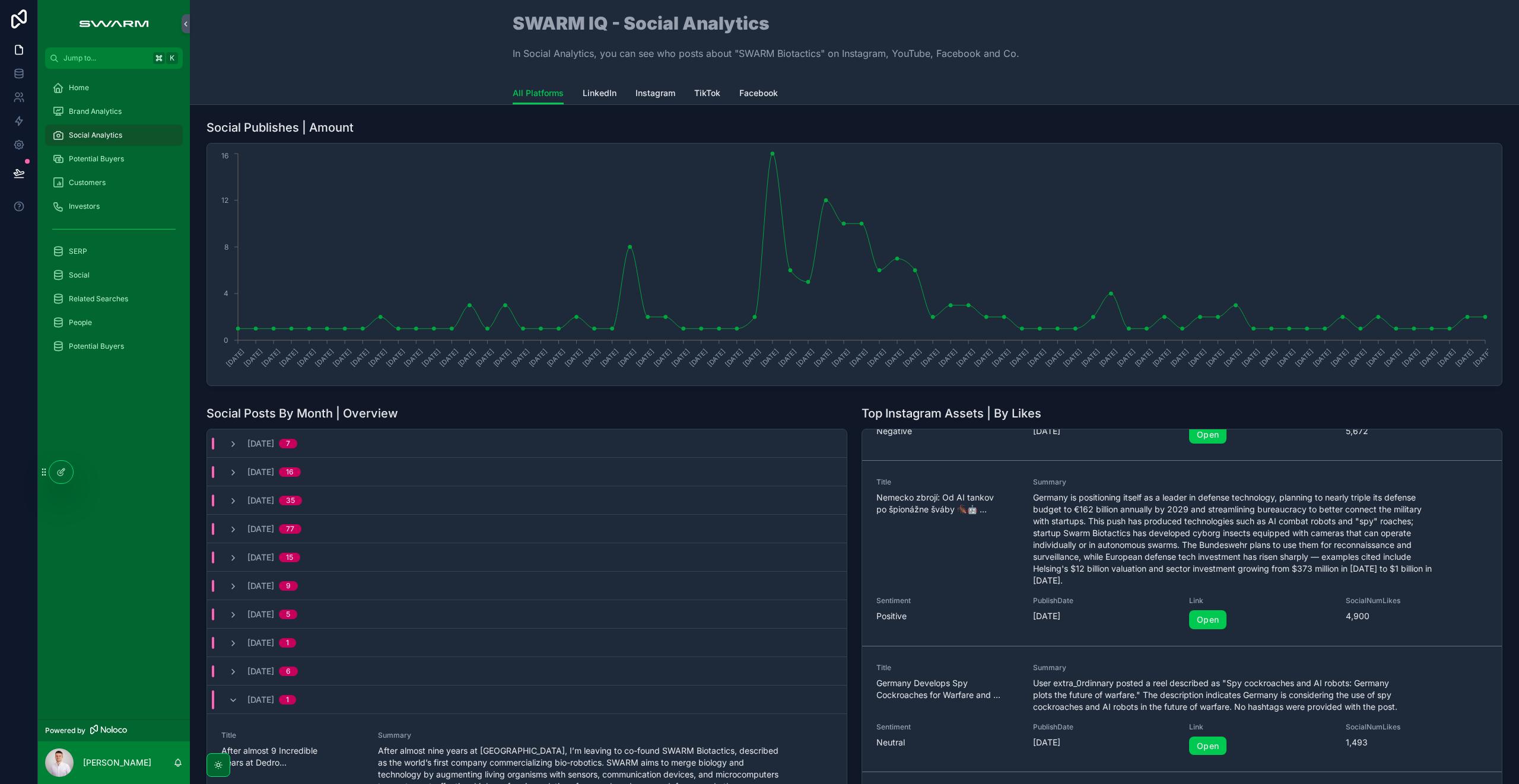
scroll to position [233, 0]
click at [1195, 619] on link "Open" at bounding box center [1207, 619] width 38 height 19
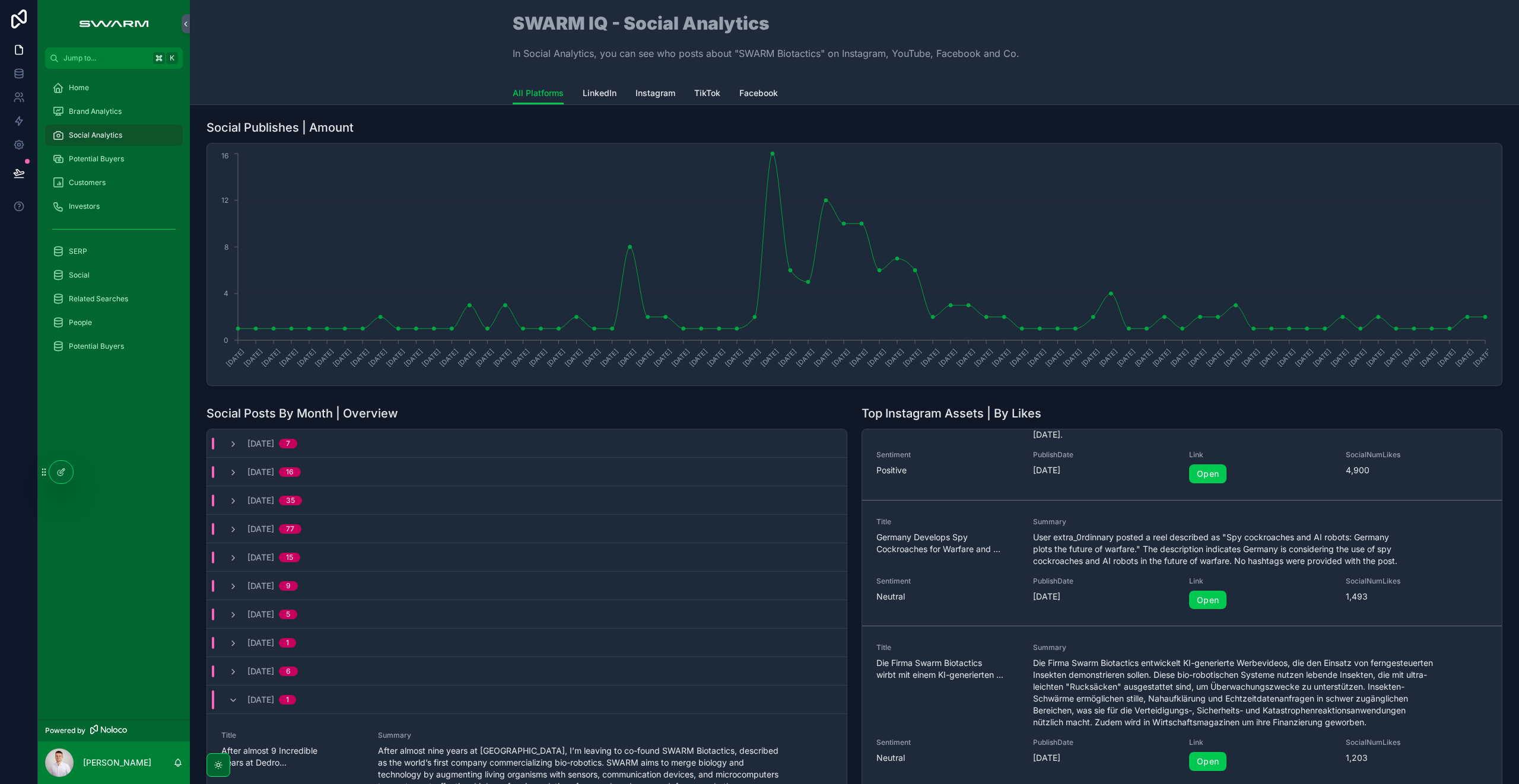
scroll to position [381, 0]
click at [1192, 596] on link "Open" at bounding box center [1207, 598] width 38 height 19
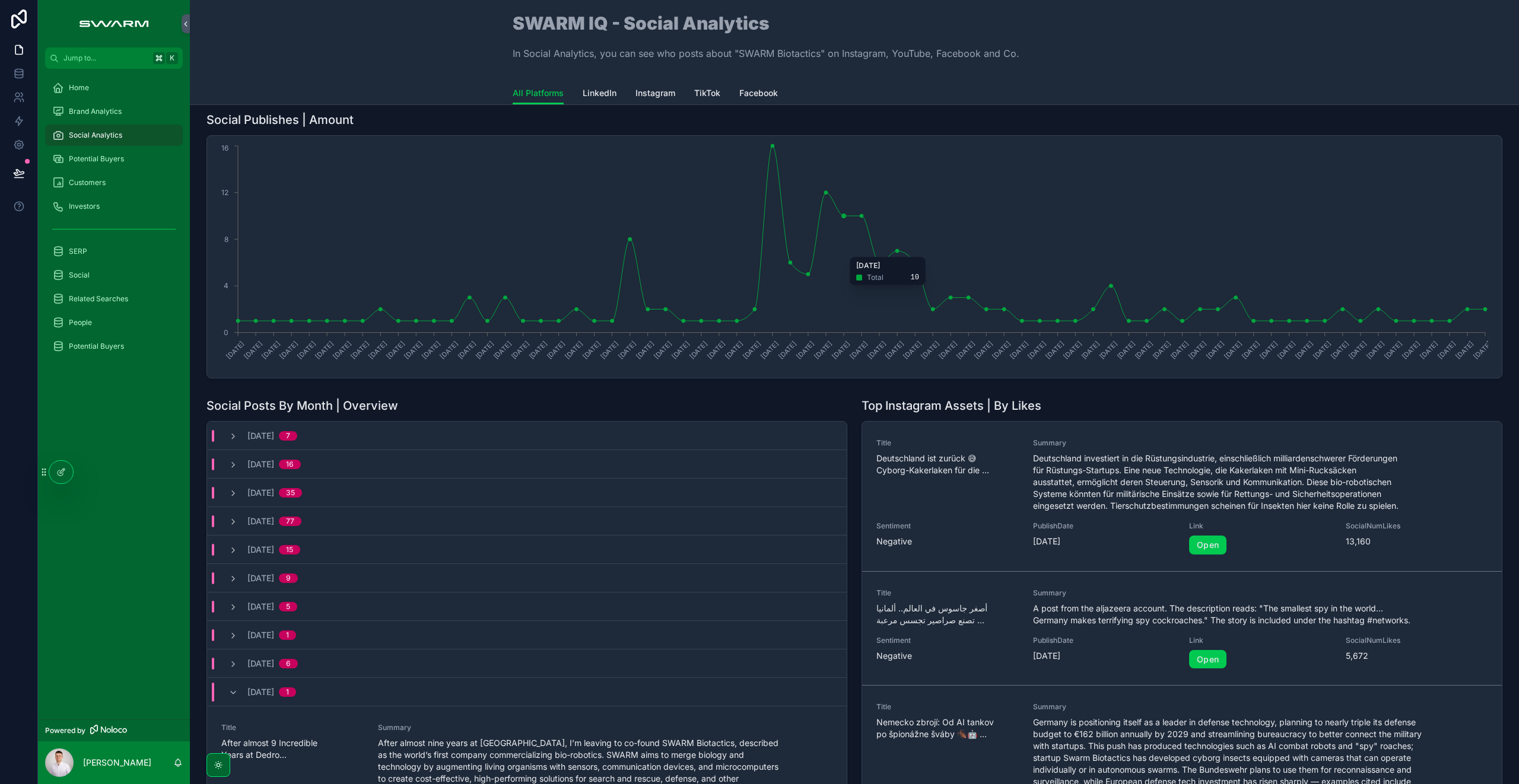
scroll to position [0, 0]
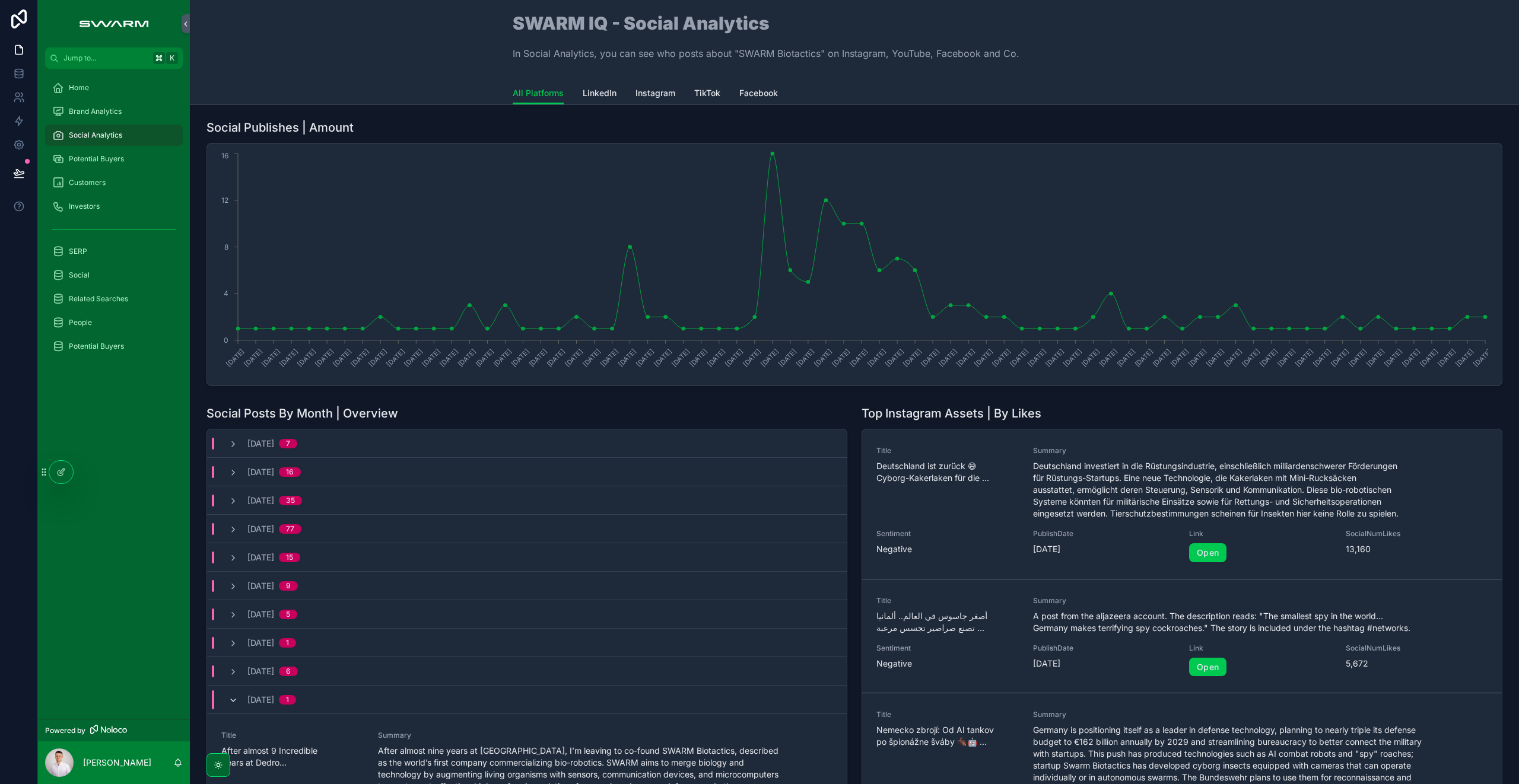
click at [233, 702] on icon "scrollable content" at bounding box center [233, 700] width 10 height 10
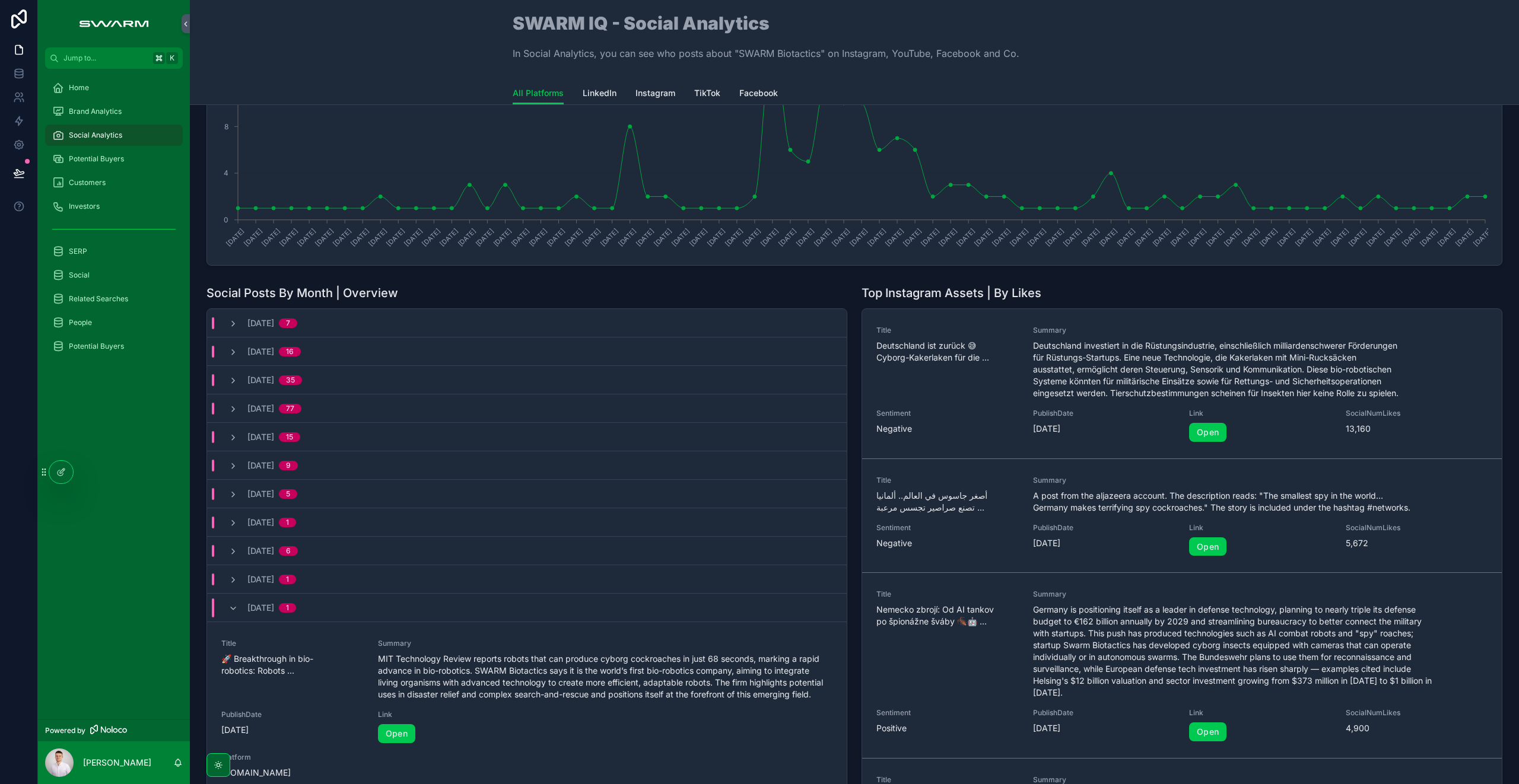
scroll to position [197, 0]
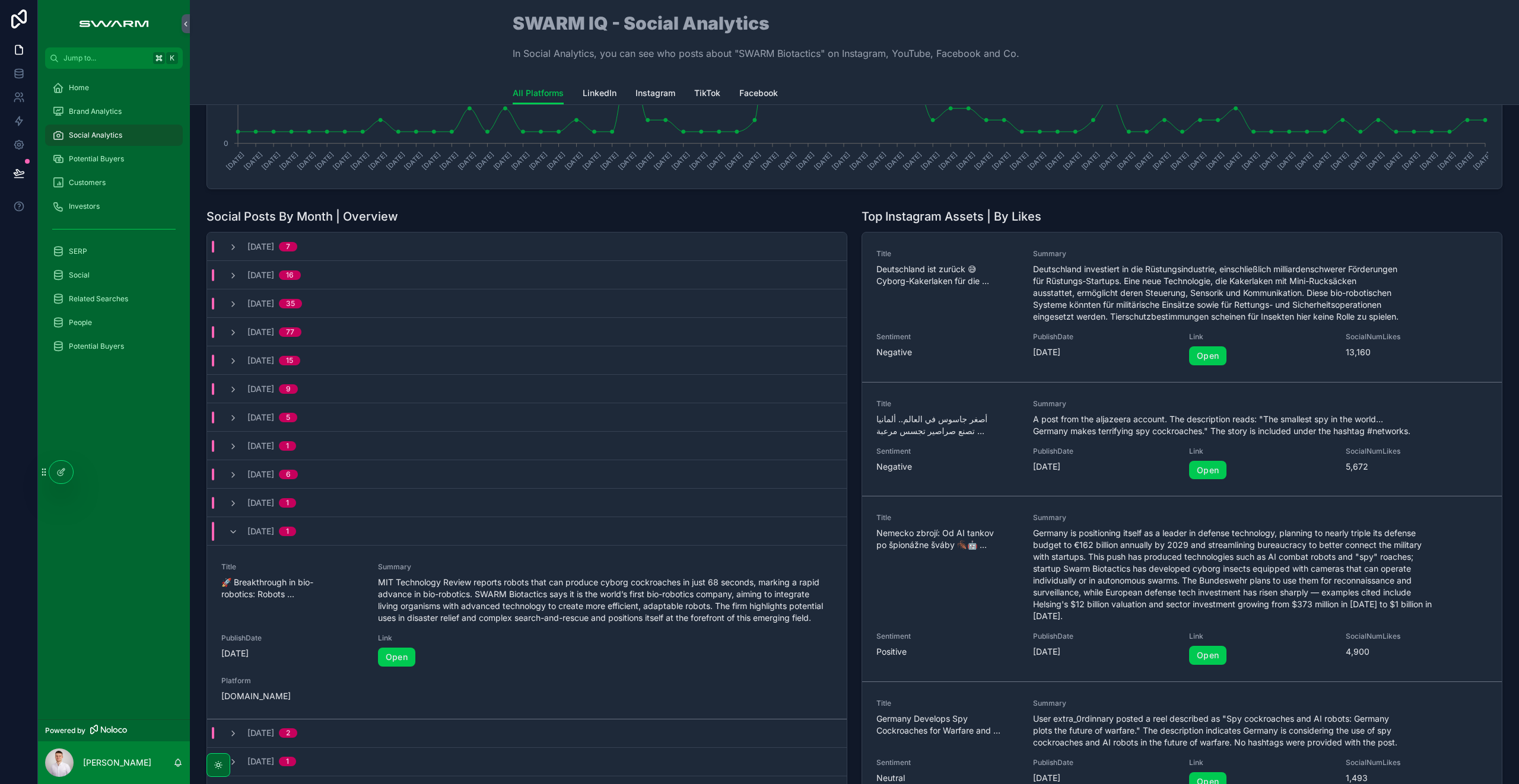
click at [243, 534] on div "[DATE] 1" at bounding box center [263, 531] width 68 height 19
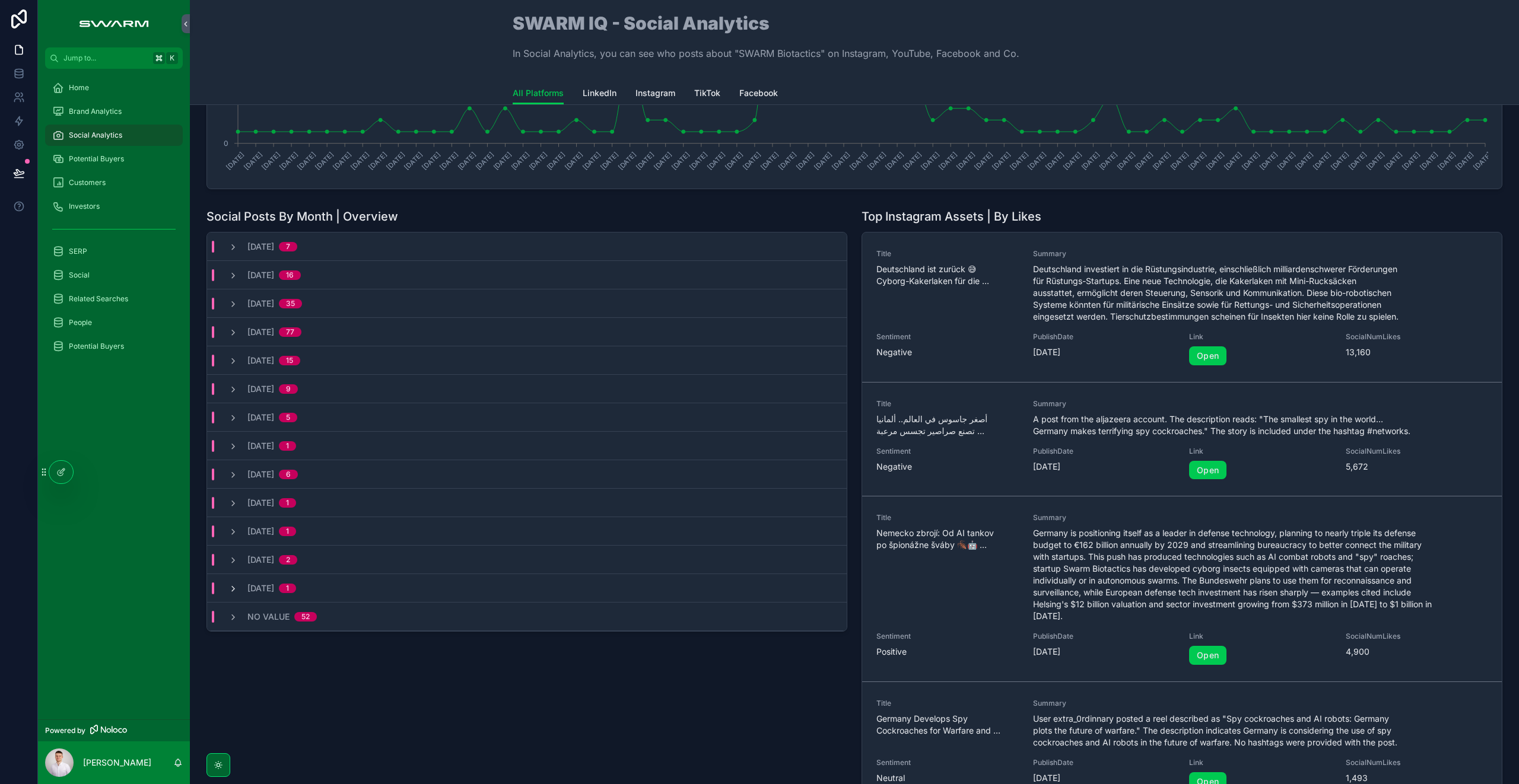
click at [238, 588] on icon "scrollable content" at bounding box center [233, 589] width 10 height 10
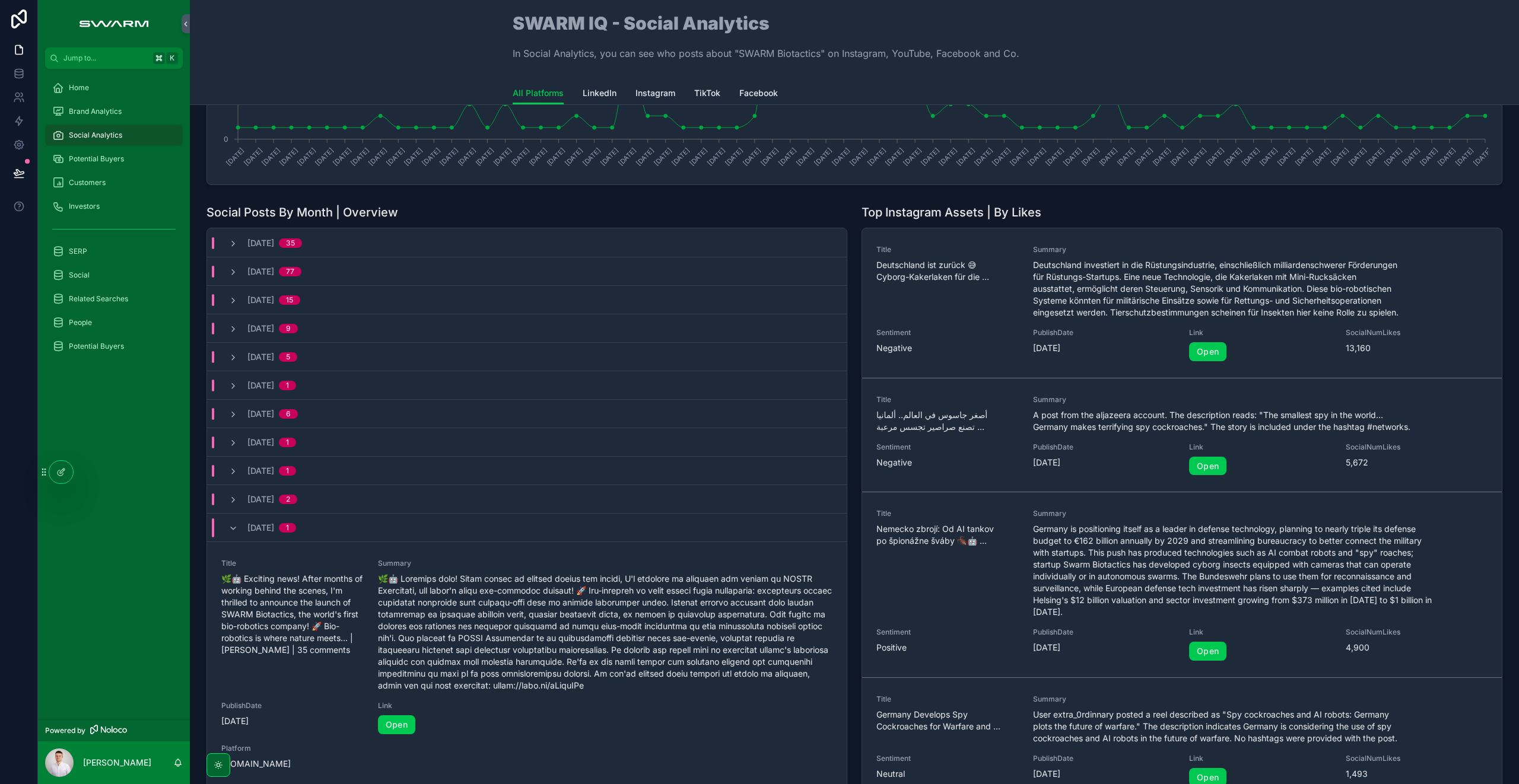
scroll to position [202, 0]
click at [234, 532] on div "[DATE] 1" at bounding box center [263, 527] width 68 height 19
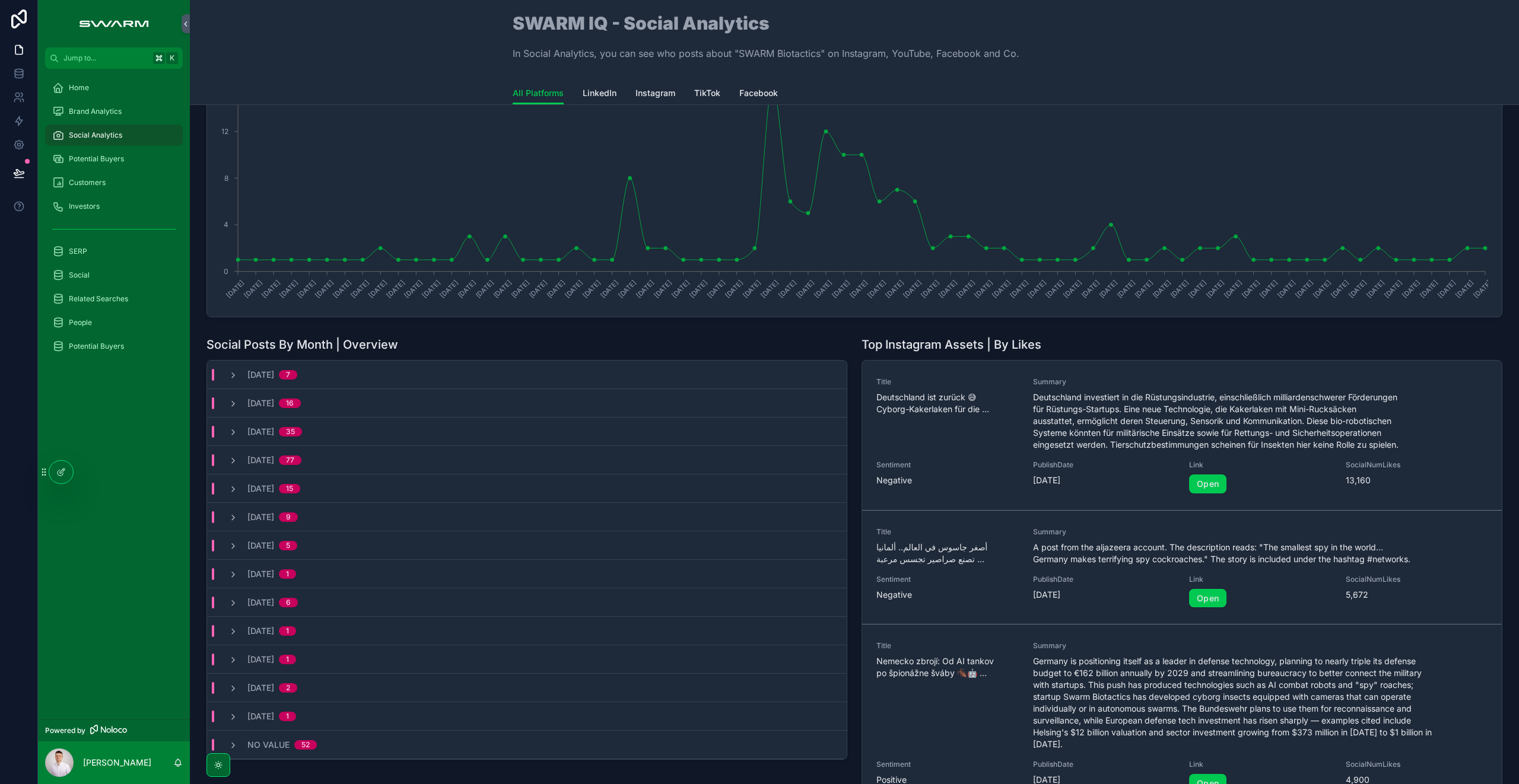
scroll to position [0, 0]
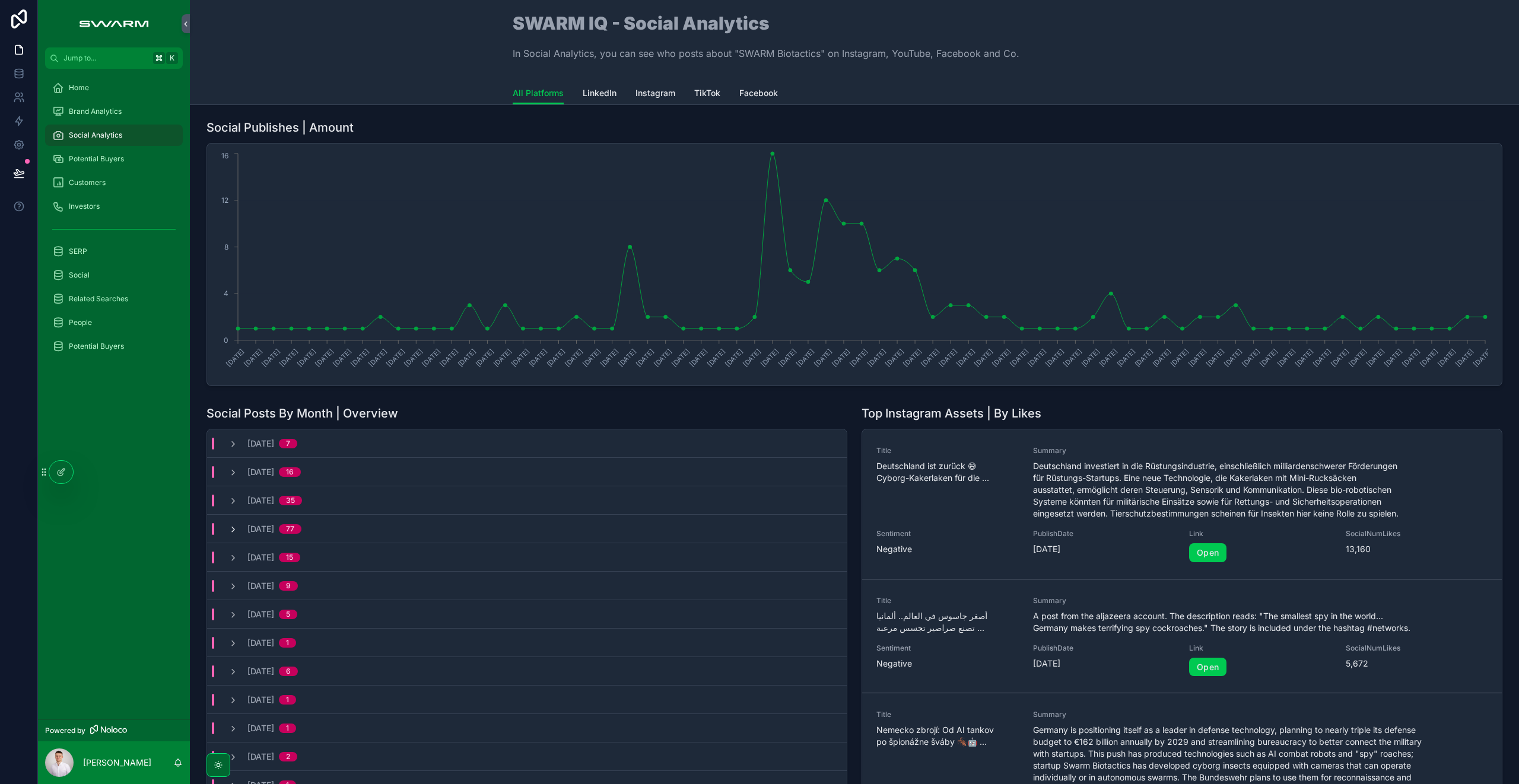
click at [238, 529] on icon "scrollable content" at bounding box center [233, 529] width 10 height 10
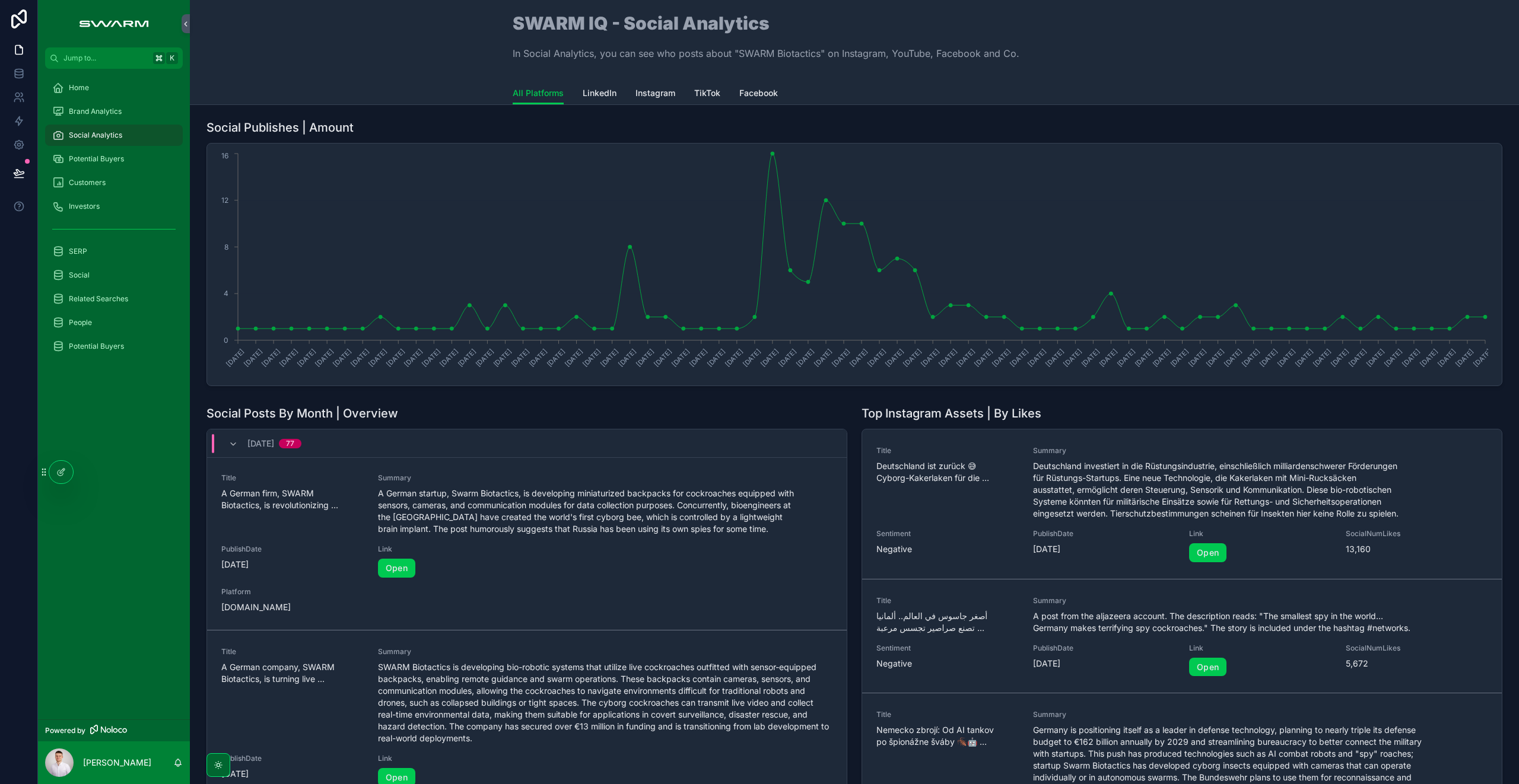
scroll to position [2116, 0]
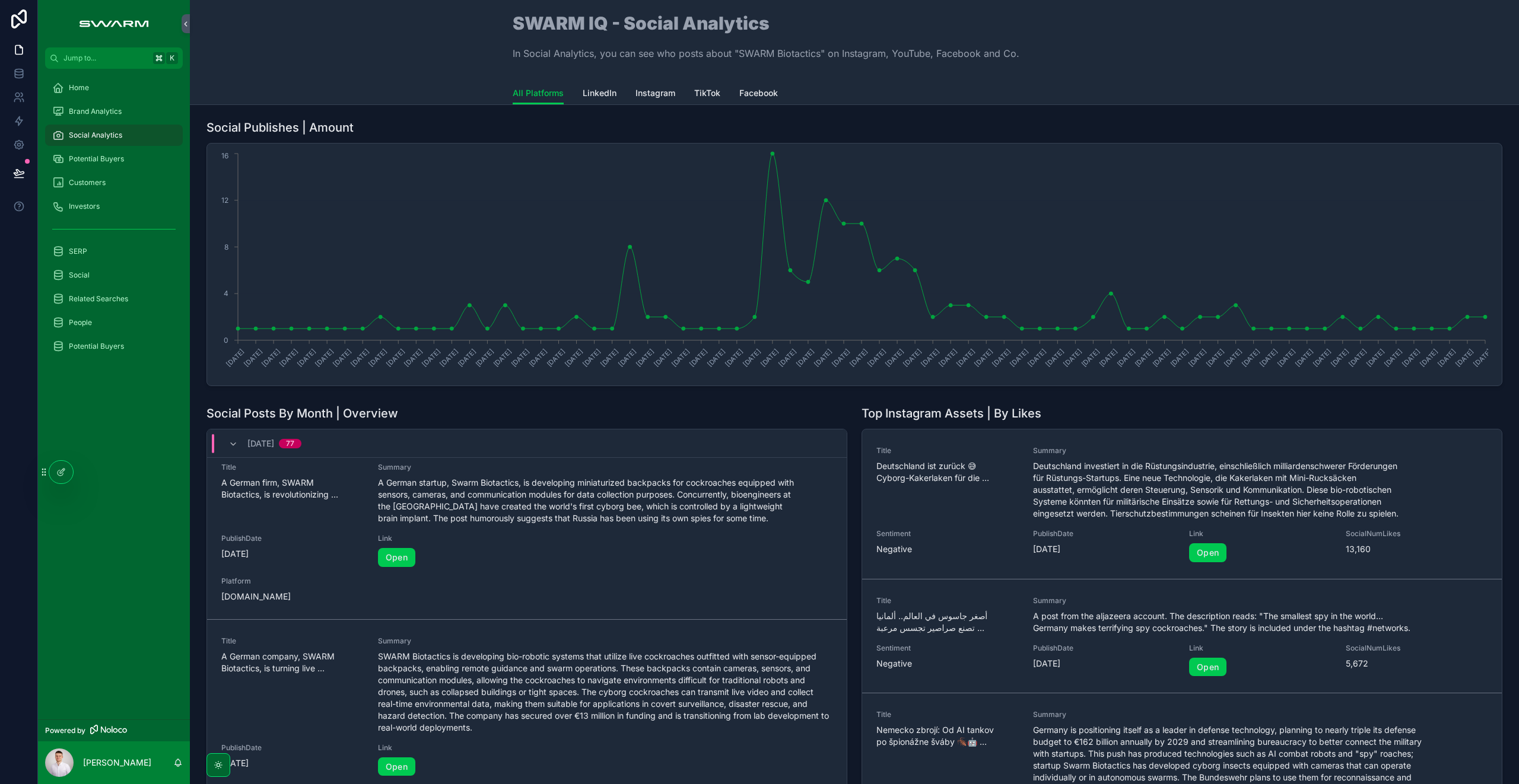
click at [469, 524] on span "A German startup, Swarm Biotactics, is developing miniaturized backpacks for co…" at bounding box center [606, 501] width 455 height 47
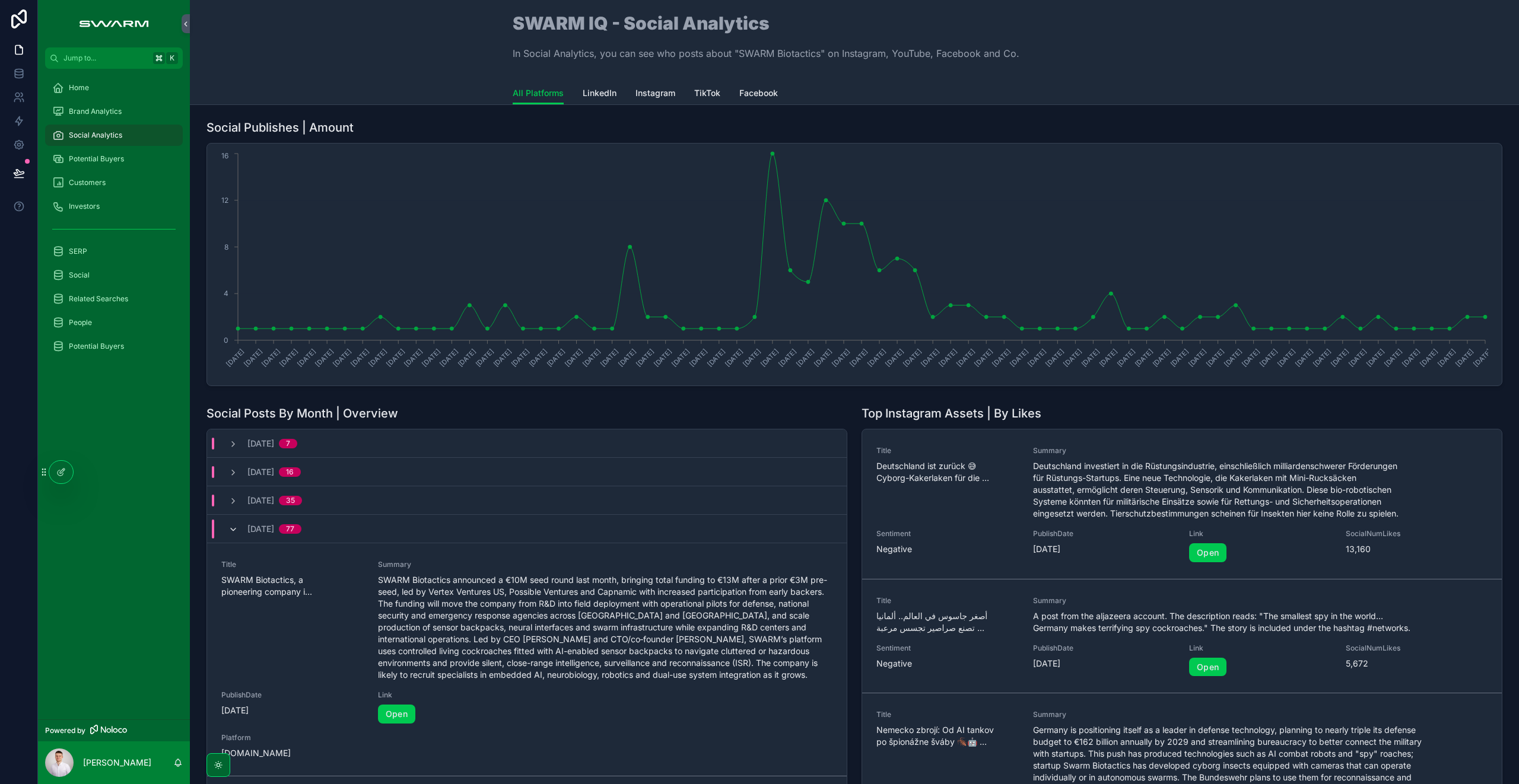
click at [234, 524] on span "scrollable content" at bounding box center [233, 529] width 10 height 10
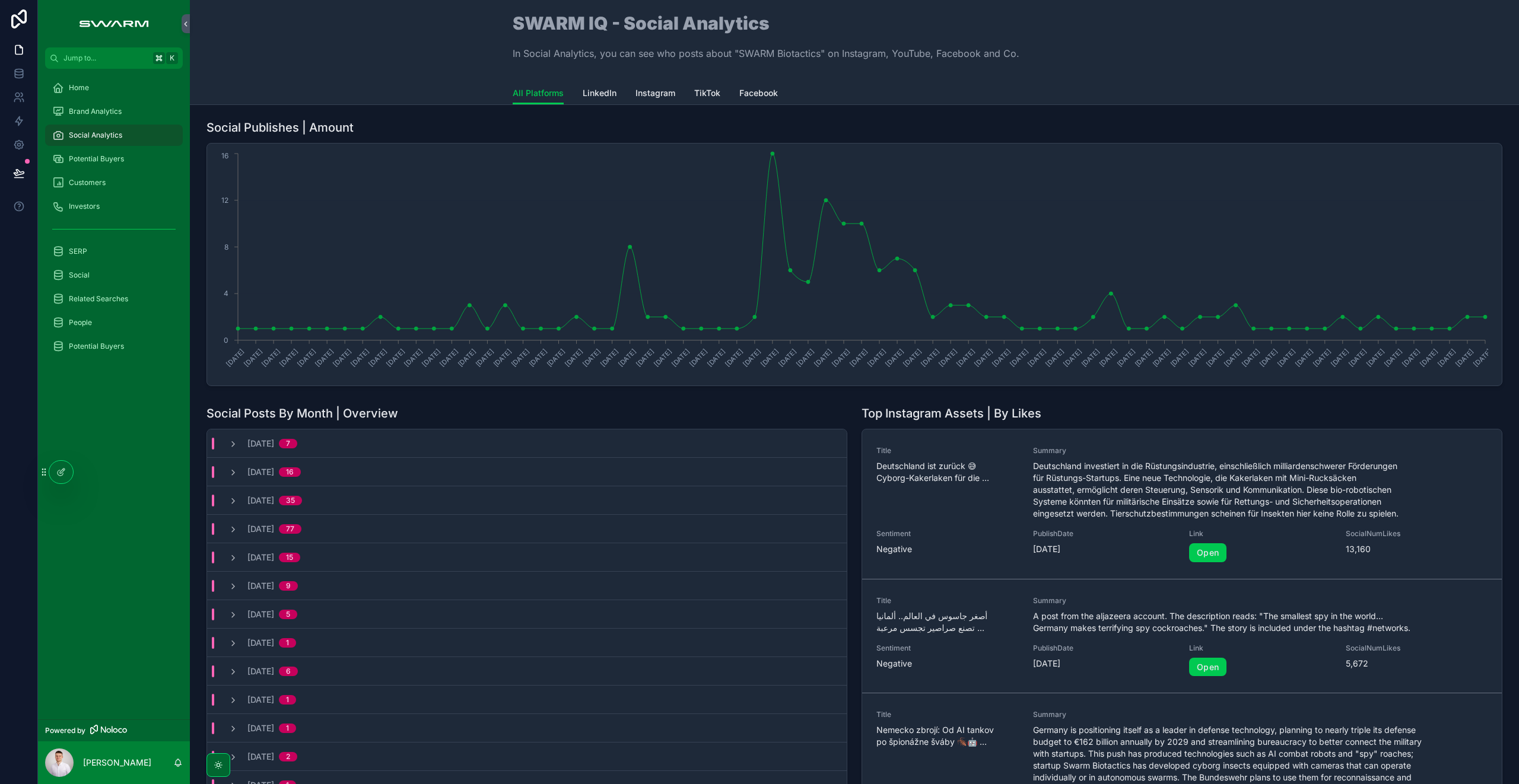
click at [604, 93] on span "LinkedIn" at bounding box center [599, 93] width 34 height 12
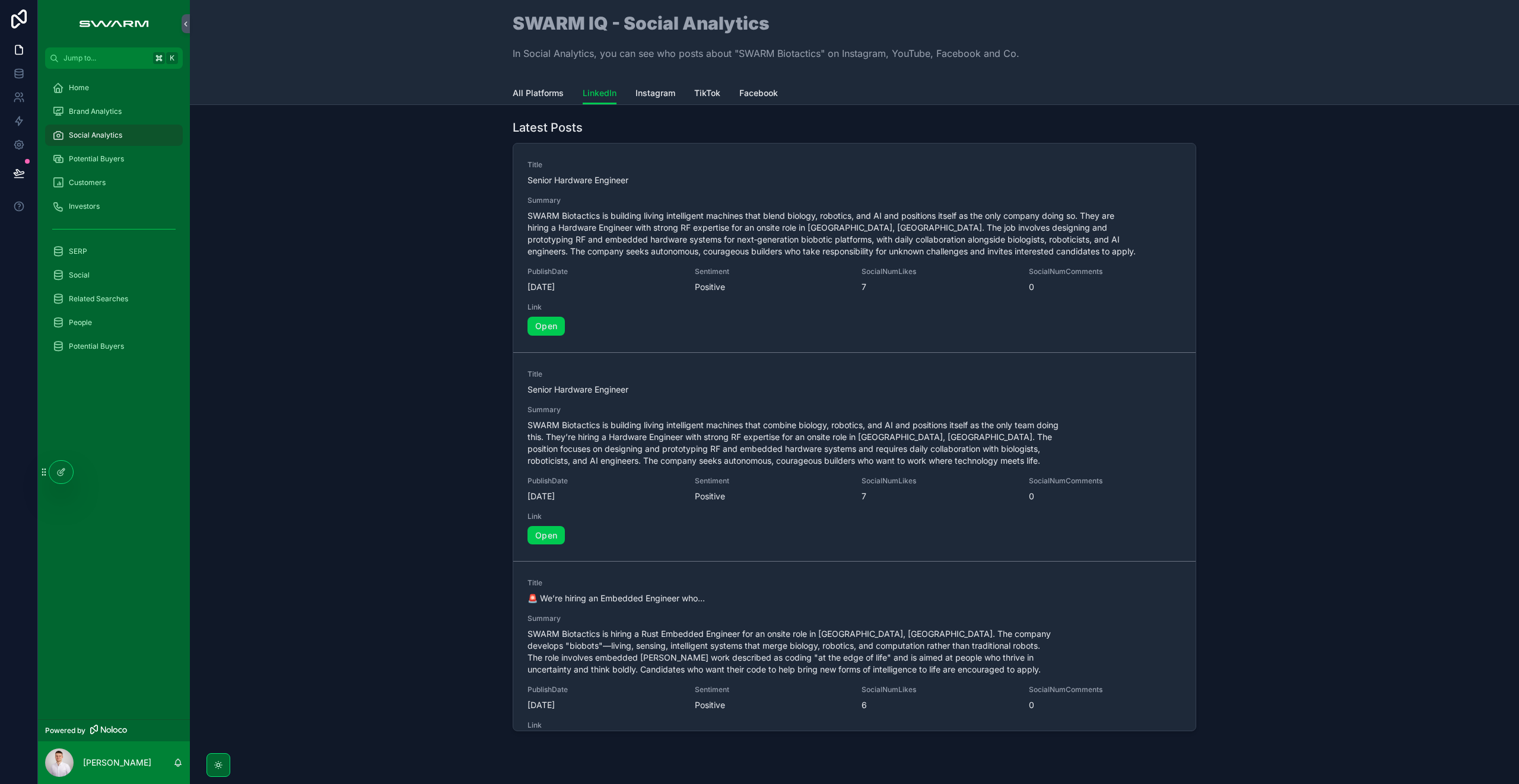
click at [644, 93] on span "Instagram" at bounding box center [655, 93] width 40 height 12
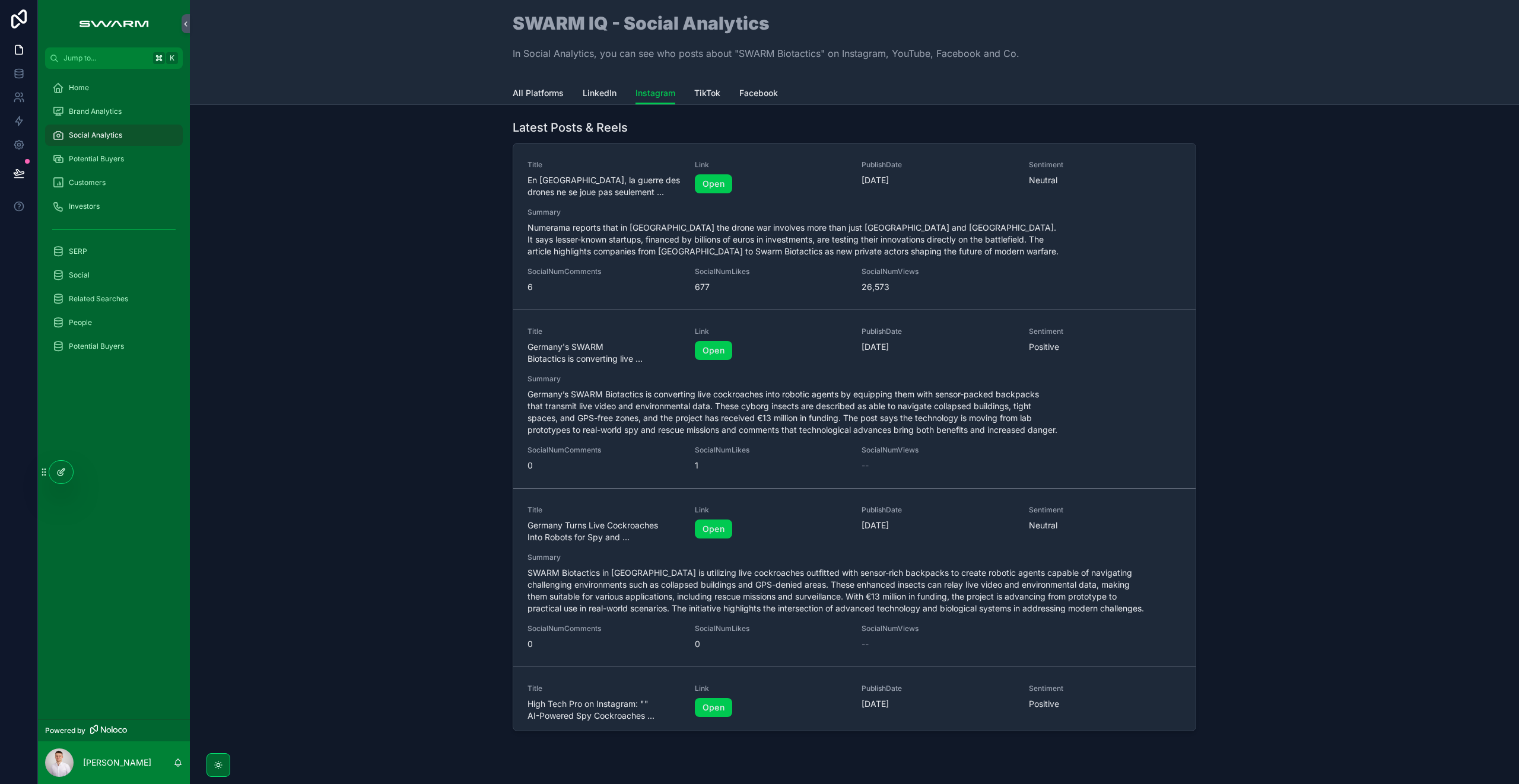
click at [65, 479] on div at bounding box center [61, 472] width 24 height 22
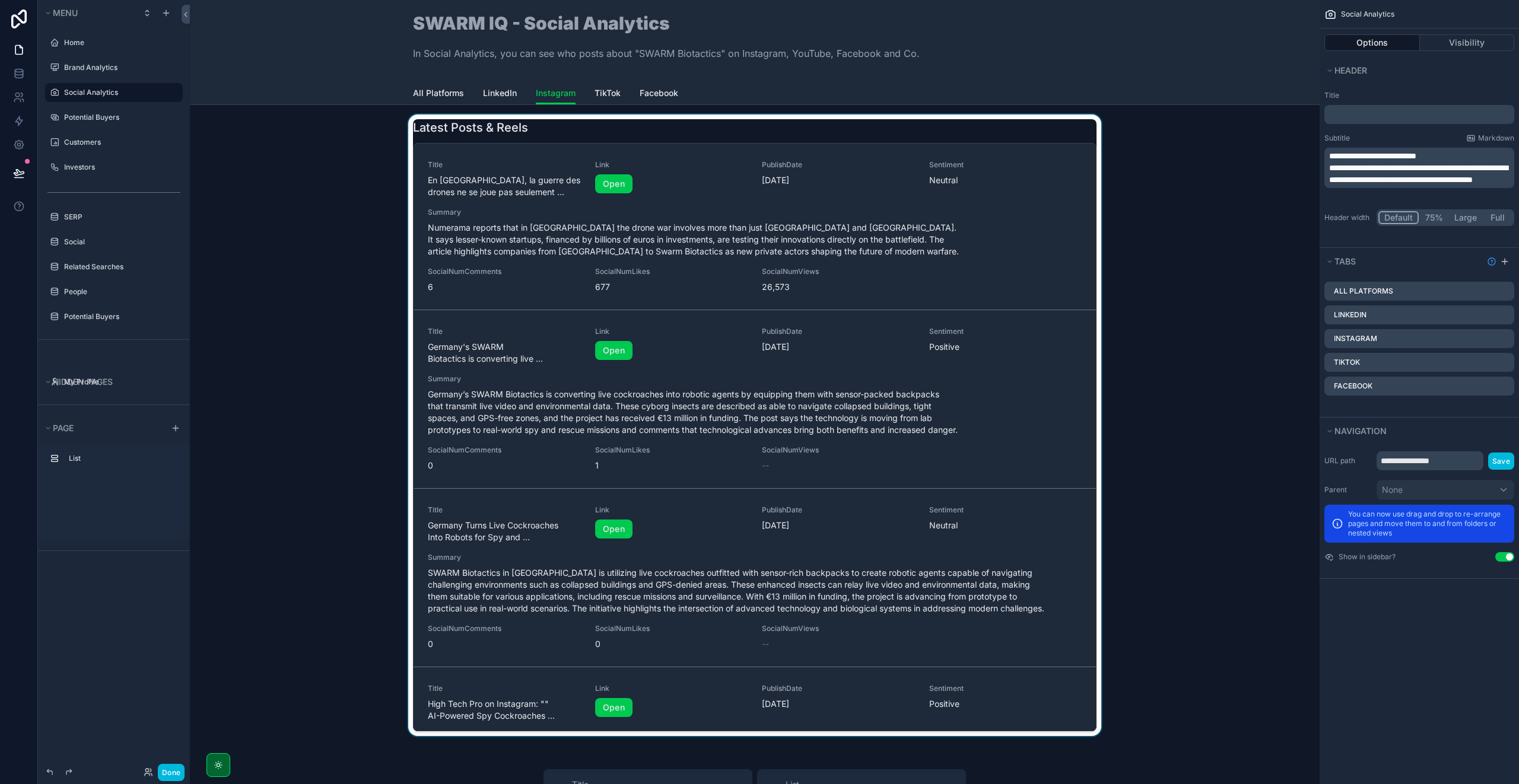
click at [813, 136] on div "scrollable content" at bounding box center [754, 427] width 1111 height 626
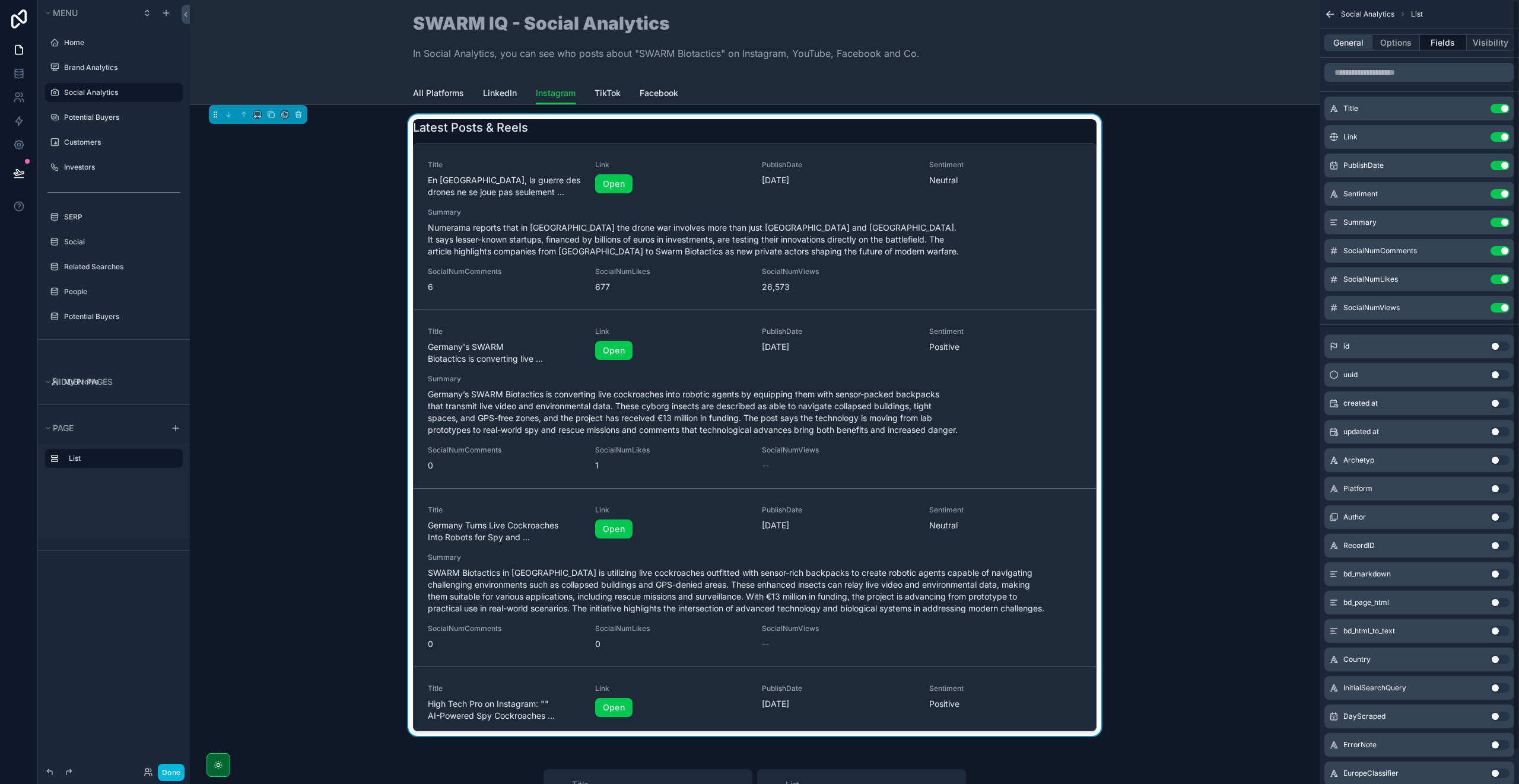
click at [1355, 46] on button "General" at bounding box center [1348, 43] width 48 height 17
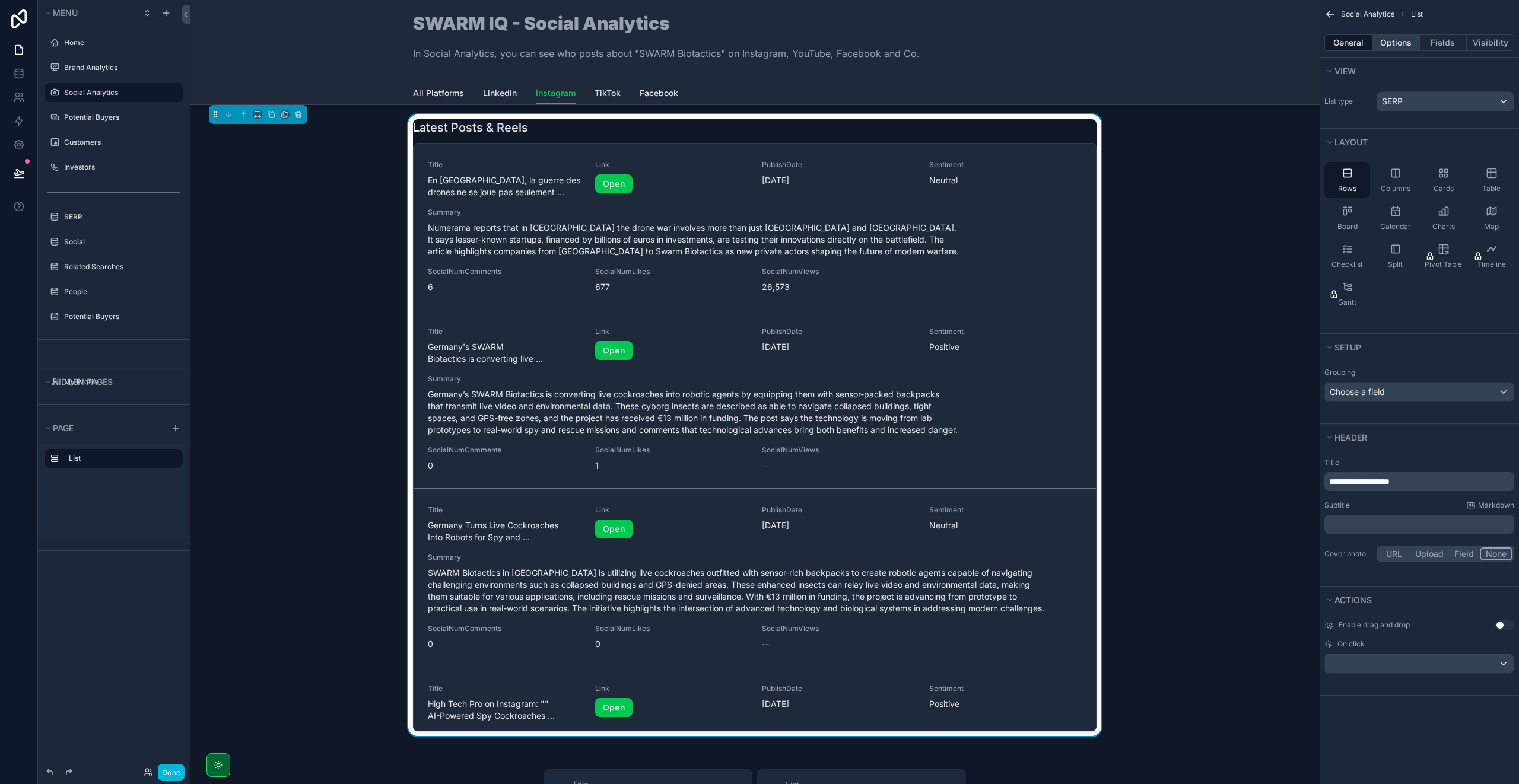
click at [1396, 43] on button "Options" at bounding box center [1396, 43] width 47 height 17
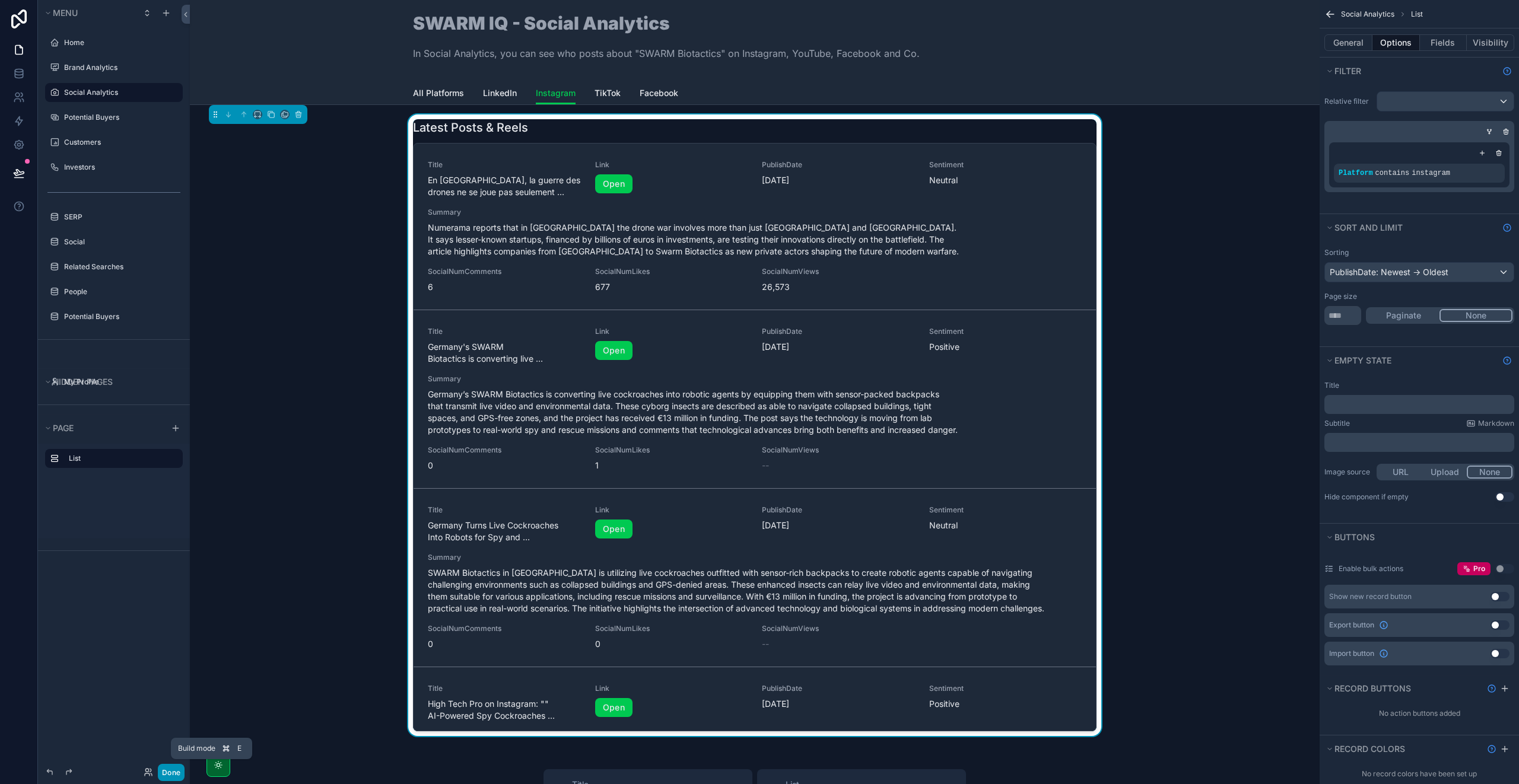
click at [168, 773] on button "Done" at bounding box center [171, 772] width 27 height 17
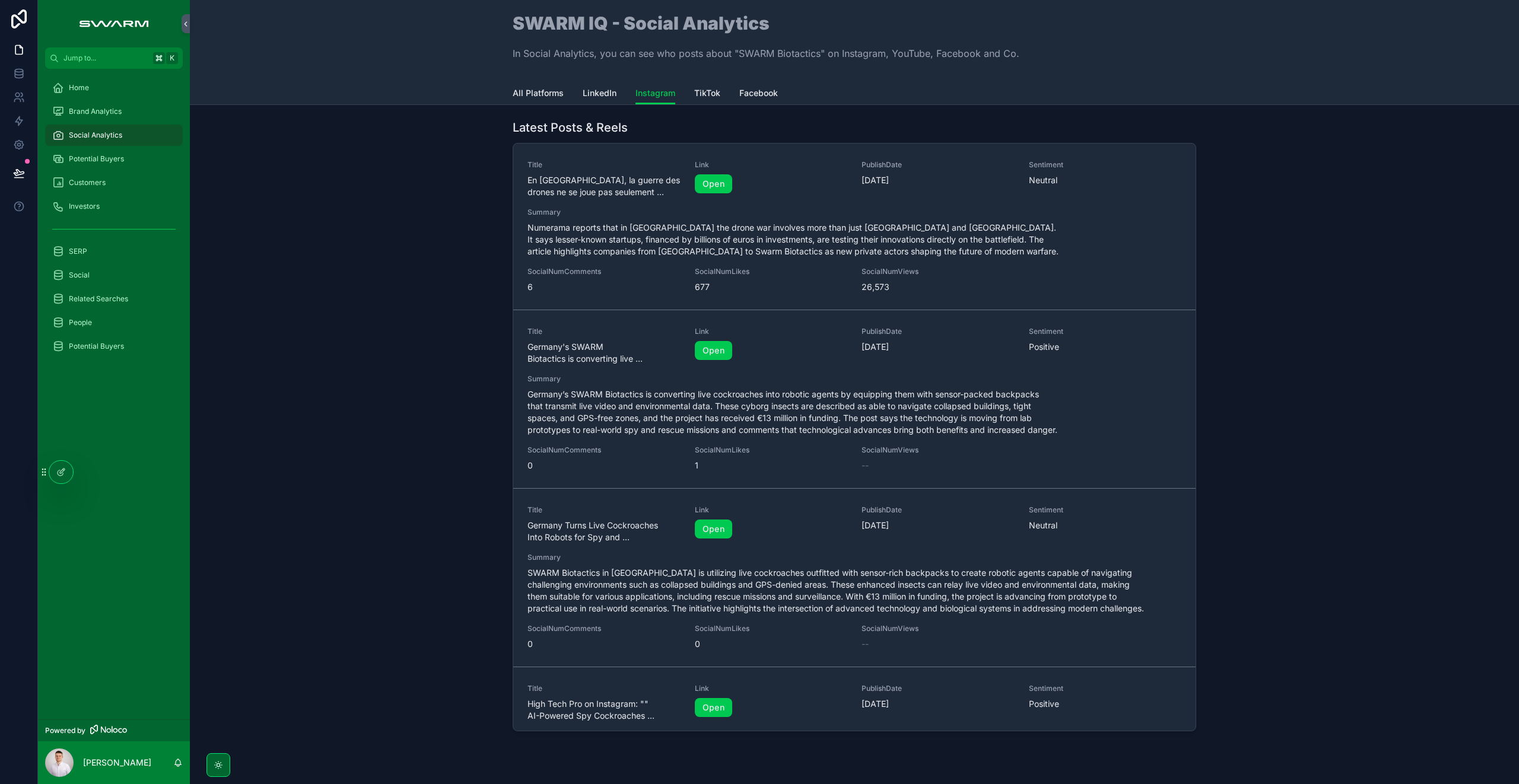
click at [696, 91] on span "TikTok" at bounding box center [707, 93] width 26 height 12
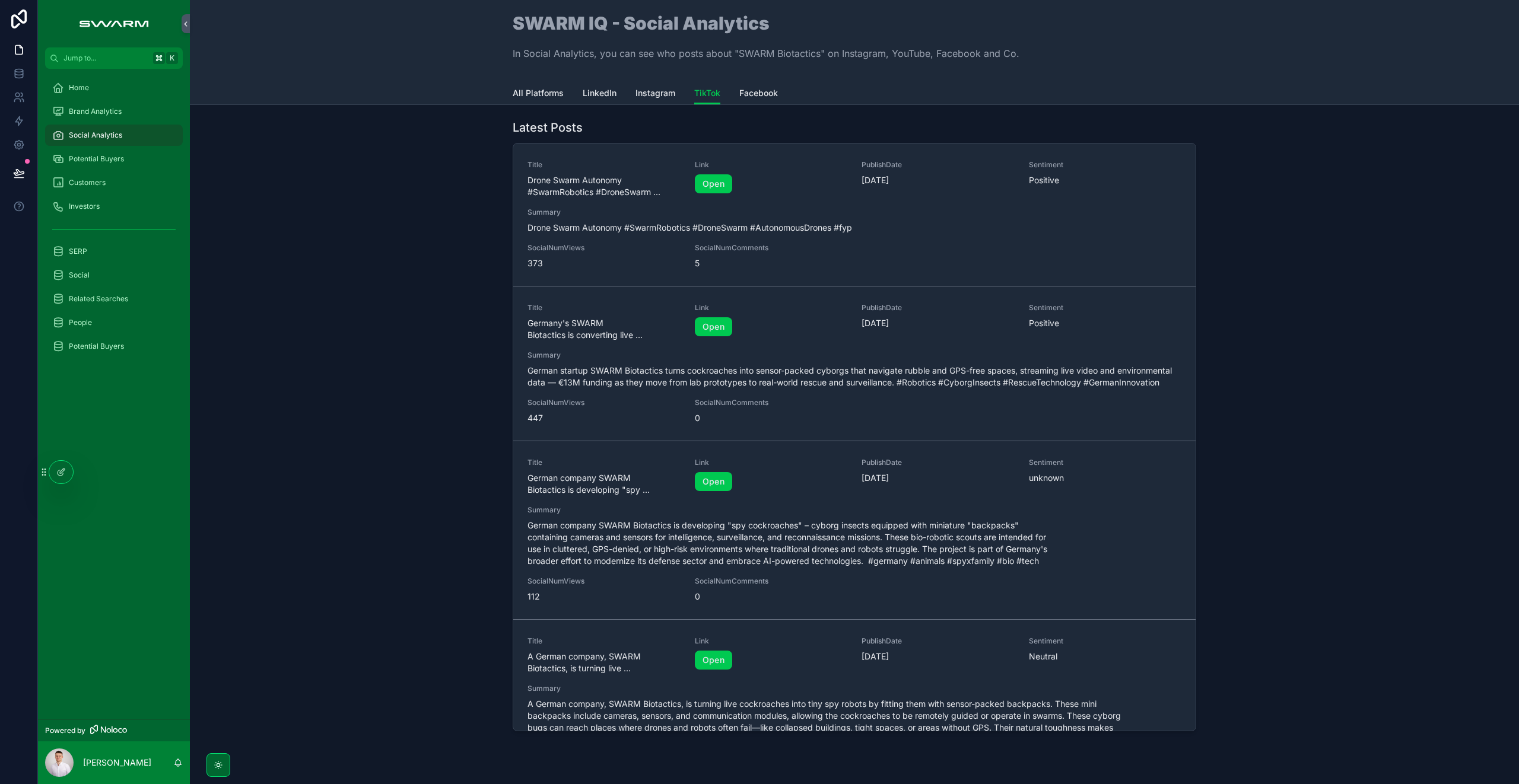
click at [753, 96] on span "Facebook" at bounding box center [758, 93] width 38 height 12
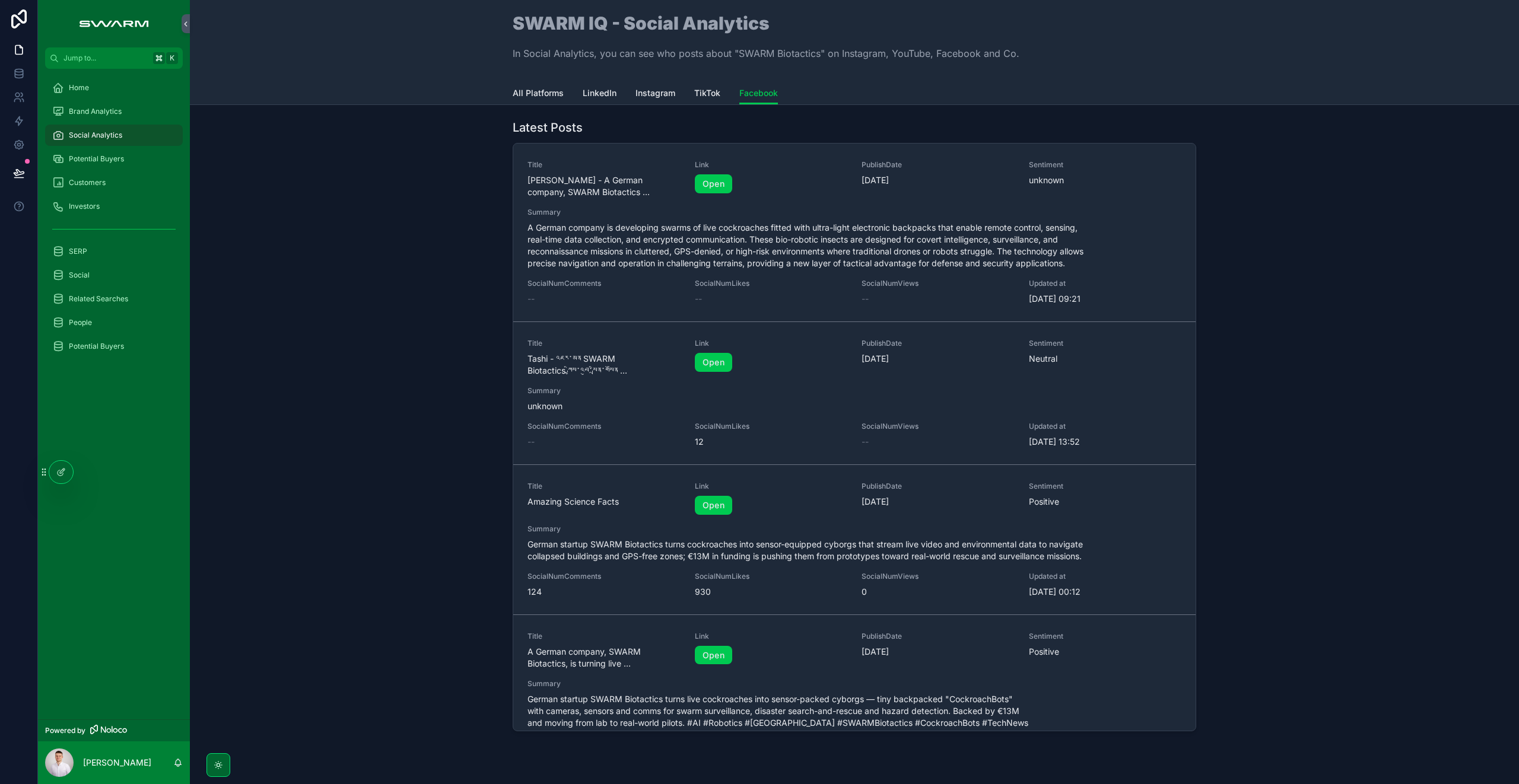
click at [697, 95] on span "TikTok" at bounding box center [707, 93] width 26 height 12
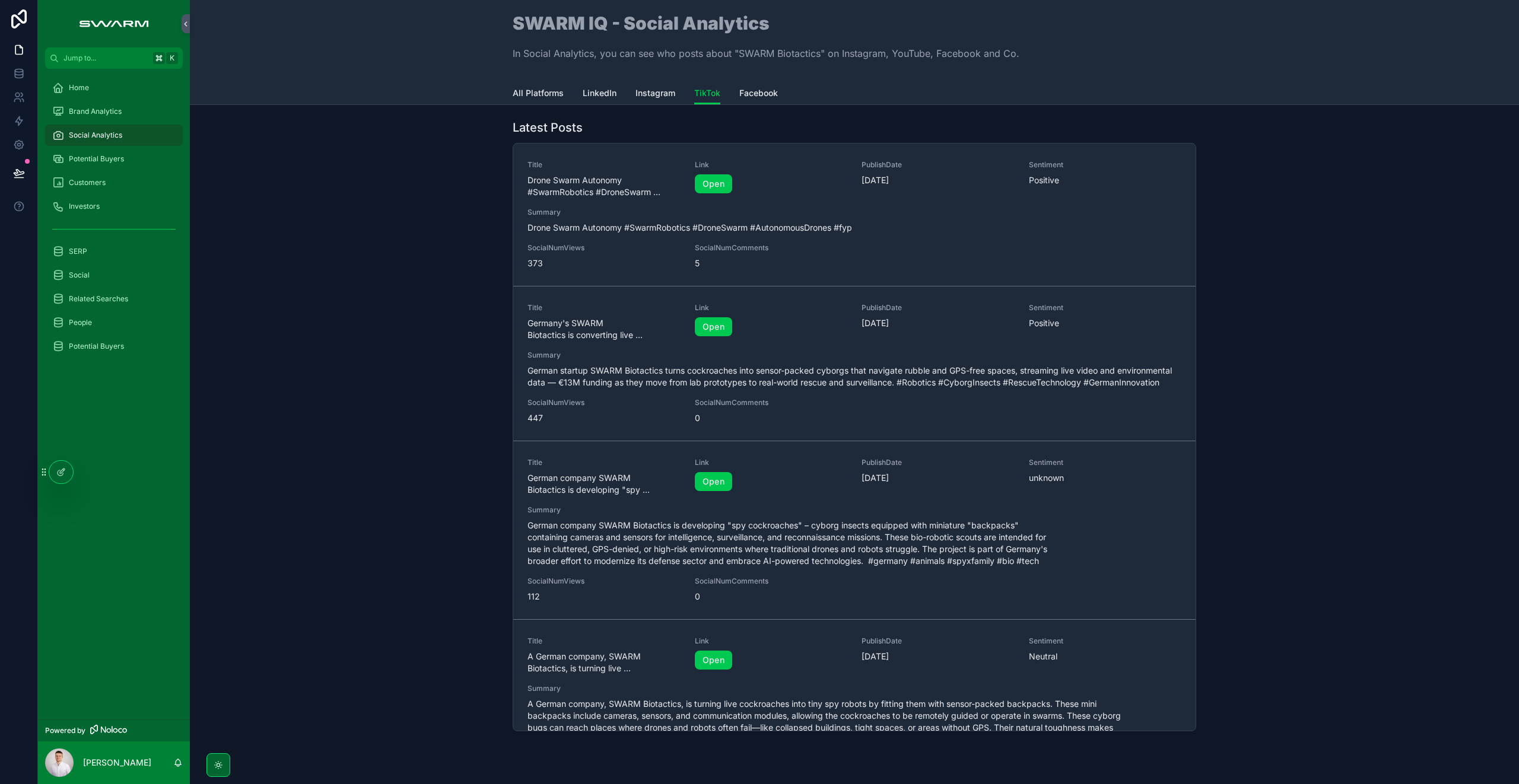
click at [650, 100] on link "Instagram" at bounding box center [655, 94] width 40 height 24
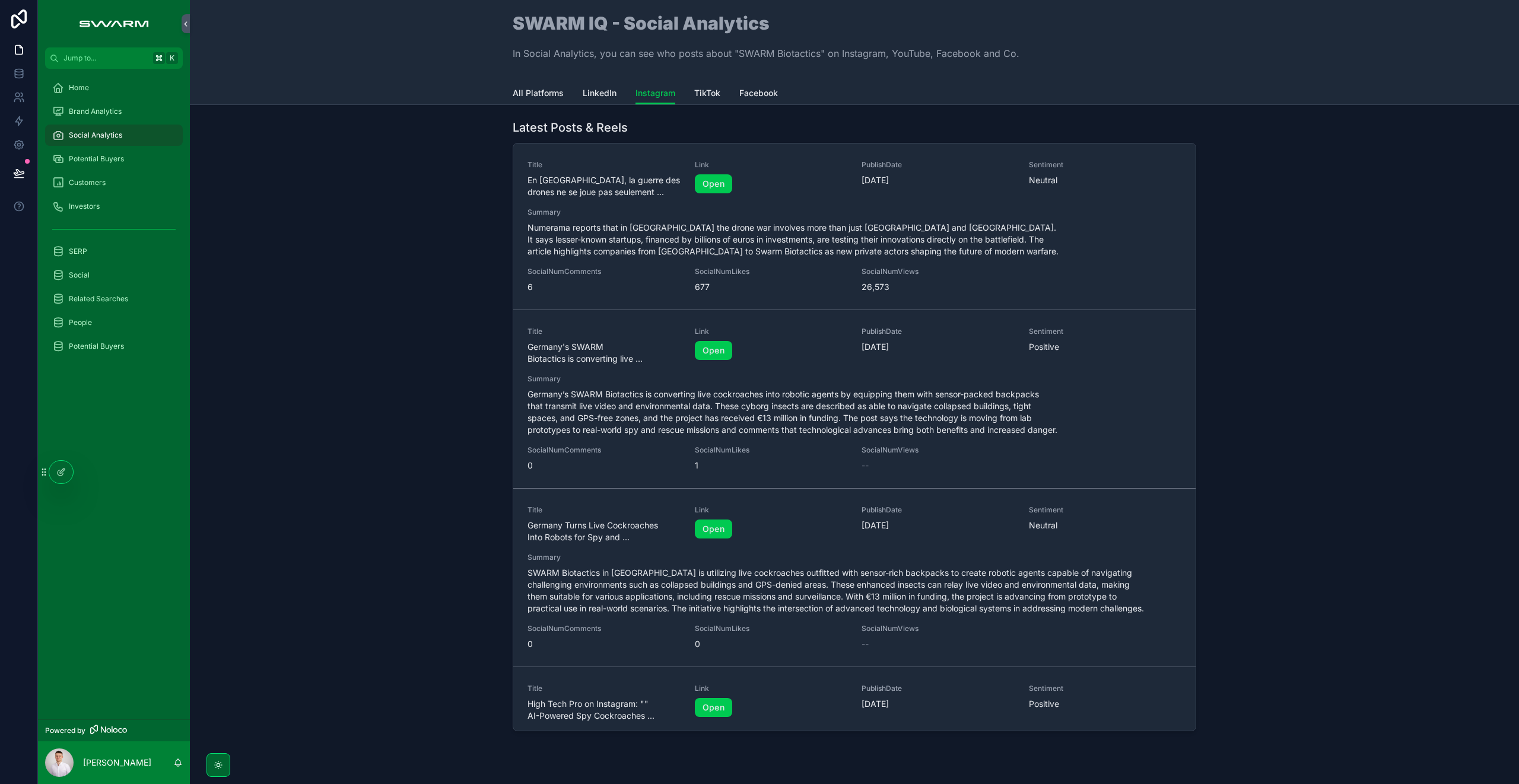
click at [583, 94] on span "LinkedIn" at bounding box center [599, 93] width 34 height 12
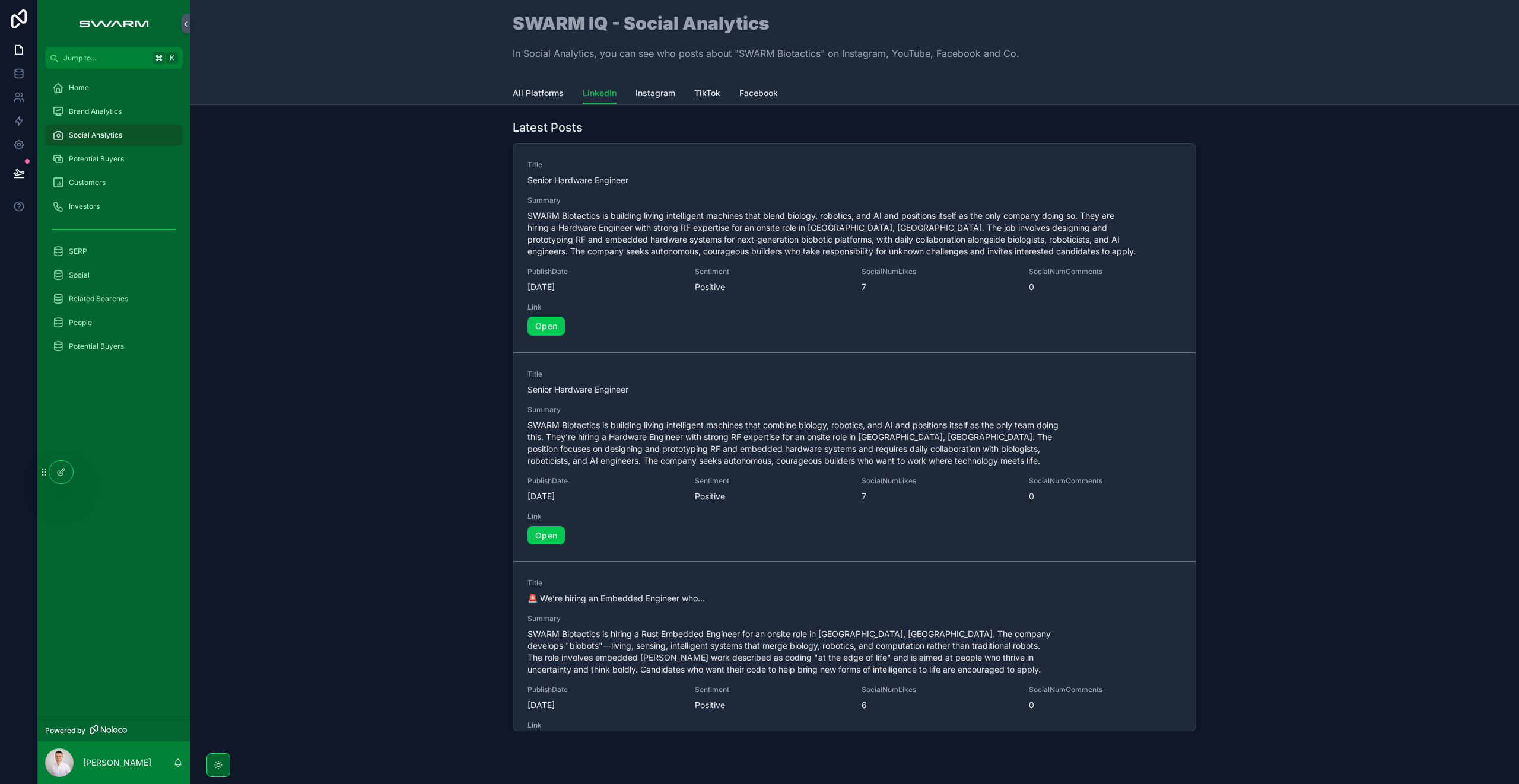
click at [549, 93] on span "All Platforms" at bounding box center [538, 93] width 51 height 12
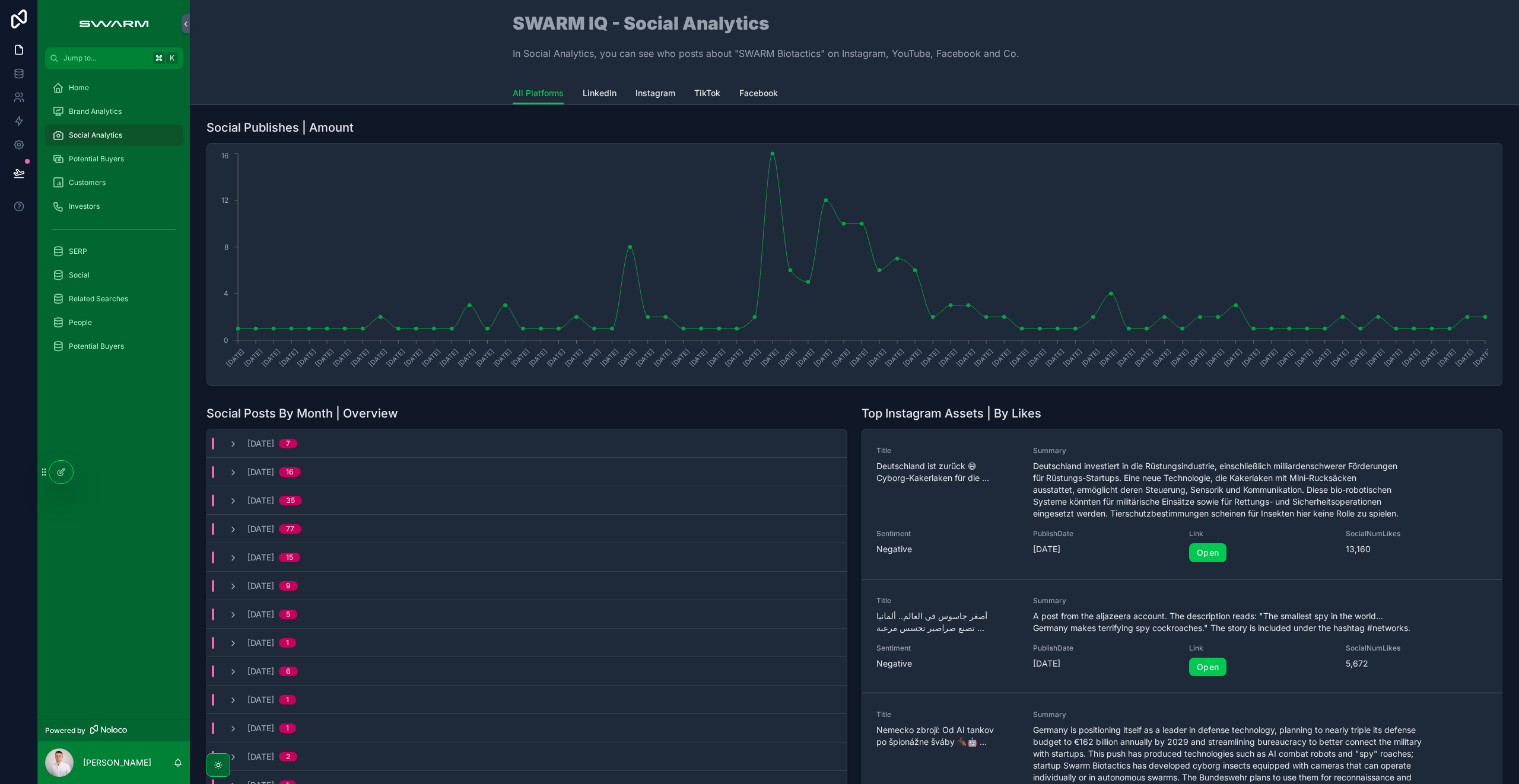
click at [322, 41] on div "SWARM IQ - Social Analytics In Social Analytics, you can see who posts about "S…" at bounding box center [854, 52] width 1329 height 105
